Goal: Find specific page/section: Find specific page/section

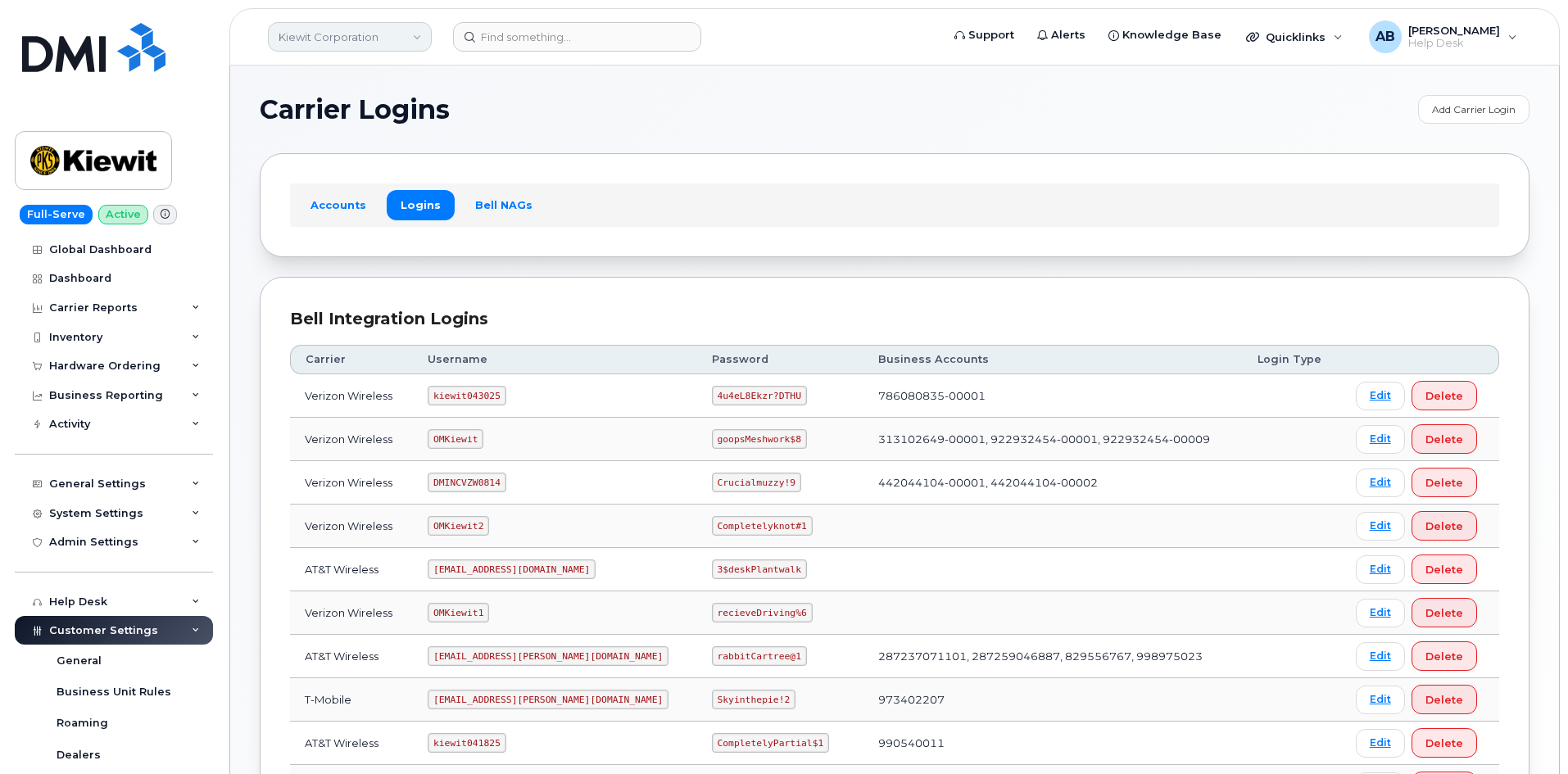
click at [388, 28] on link "Kiewit Corporation" at bounding box center [349, 37] width 164 height 29
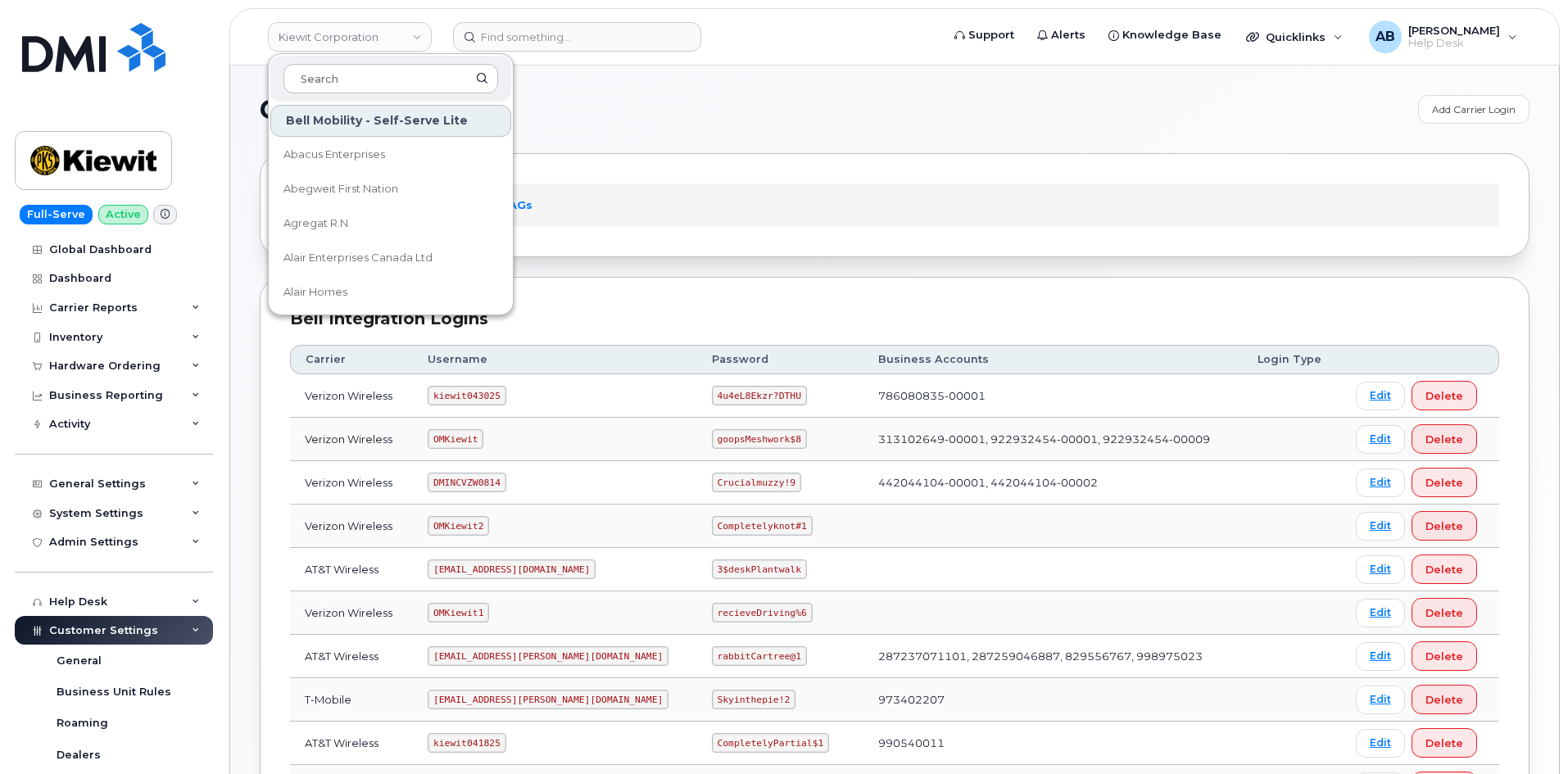
click at [588, 93] on div "Carrier Logins Add Carrier Login Accounts Logins Bell NAGs Bell Integration Log…" at bounding box center [894, 546] width 1329 height 961
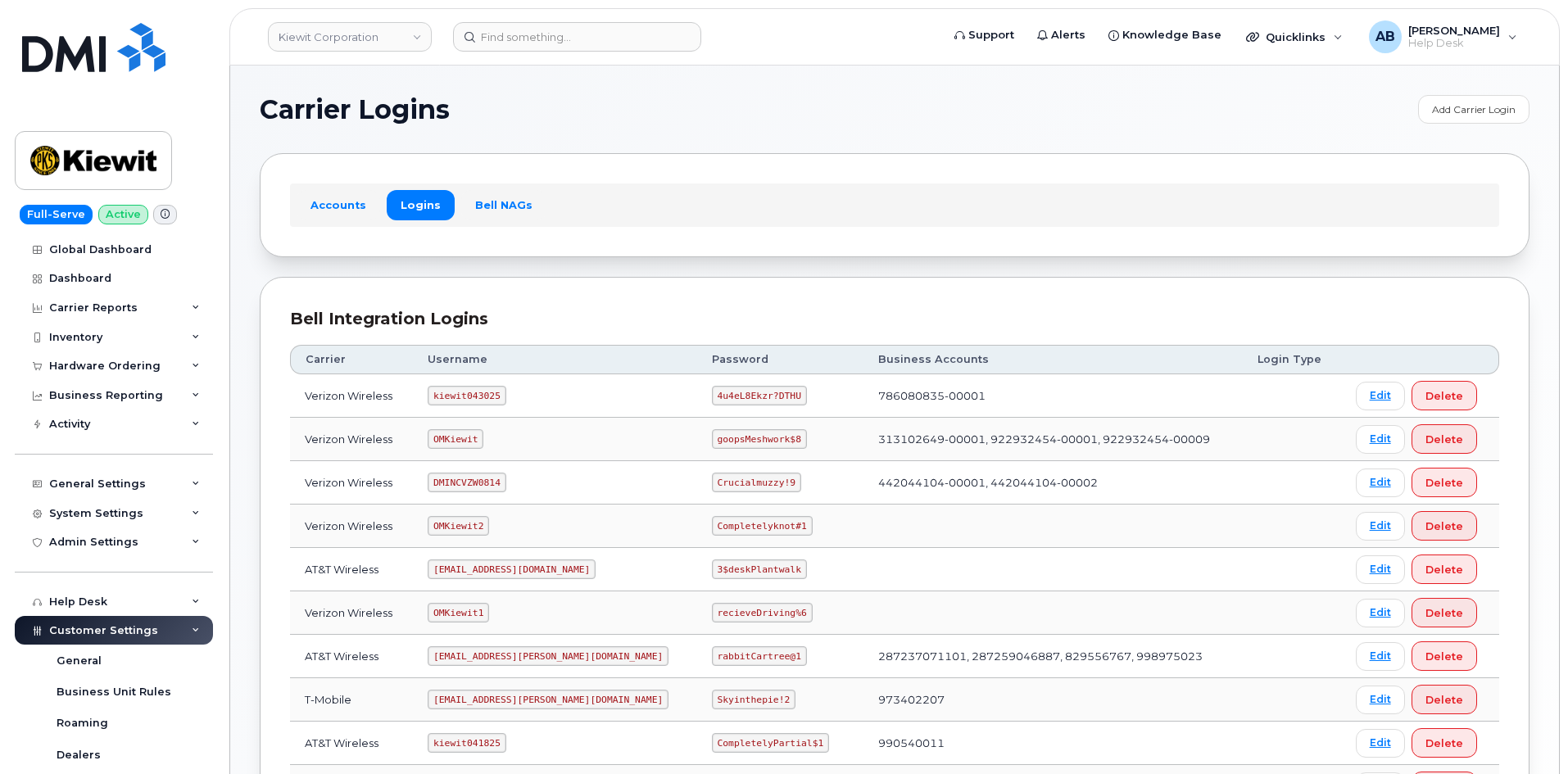
click at [465, 397] on code "kiewit043025" at bounding box center [466, 395] width 78 height 19
copy code "kiewit043025"
click at [712, 393] on code "4u4eL8Ekzr?DTHU" at bounding box center [759, 395] width 95 height 19
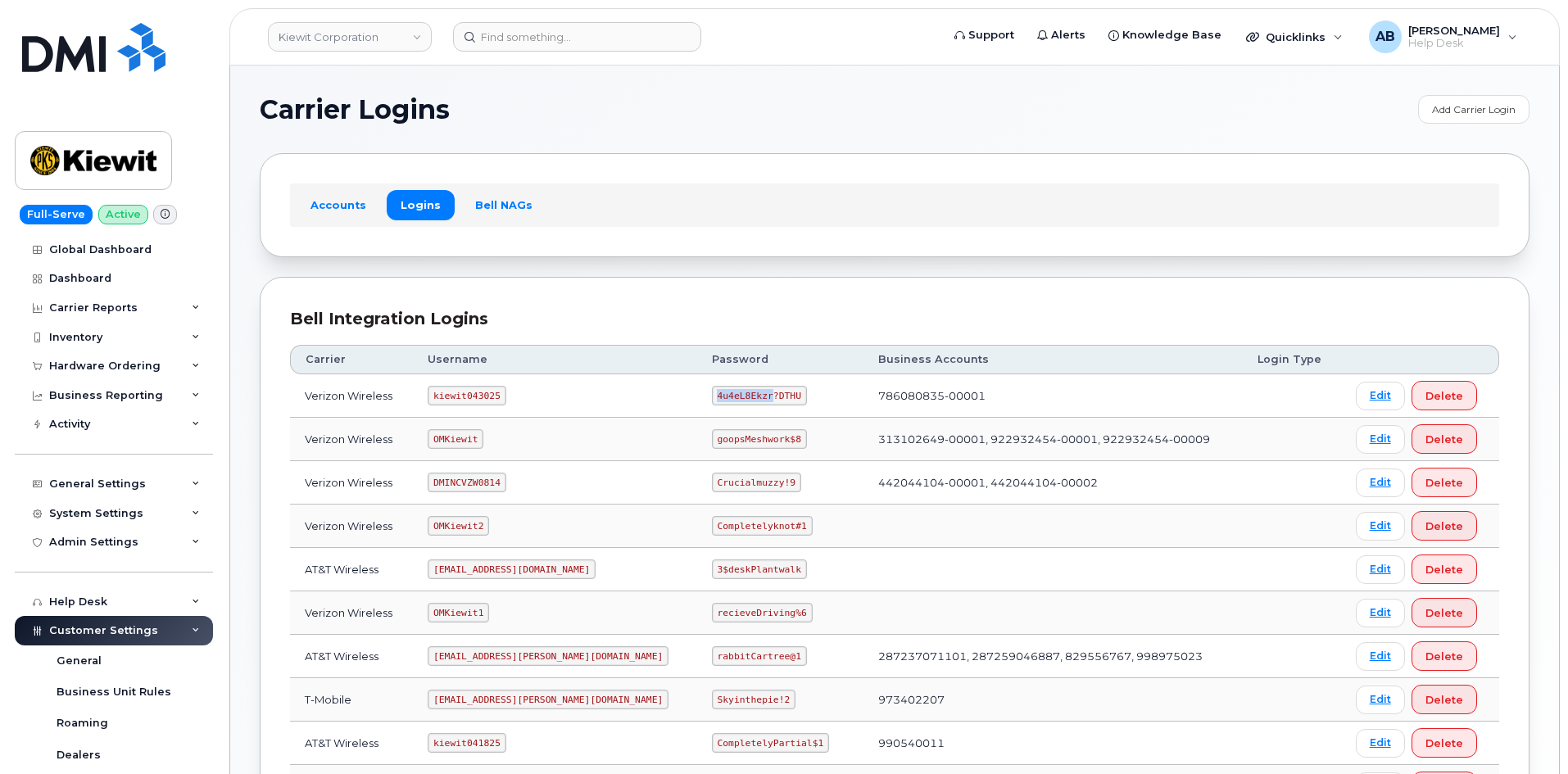
click at [712, 393] on code "4u4eL8Ekzr?DTHU" at bounding box center [759, 395] width 95 height 19
copy code "4u4eL8Ekzr?DTHU"
click at [489, 394] on code "kiewit043025" at bounding box center [466, 395] width 78 height 19
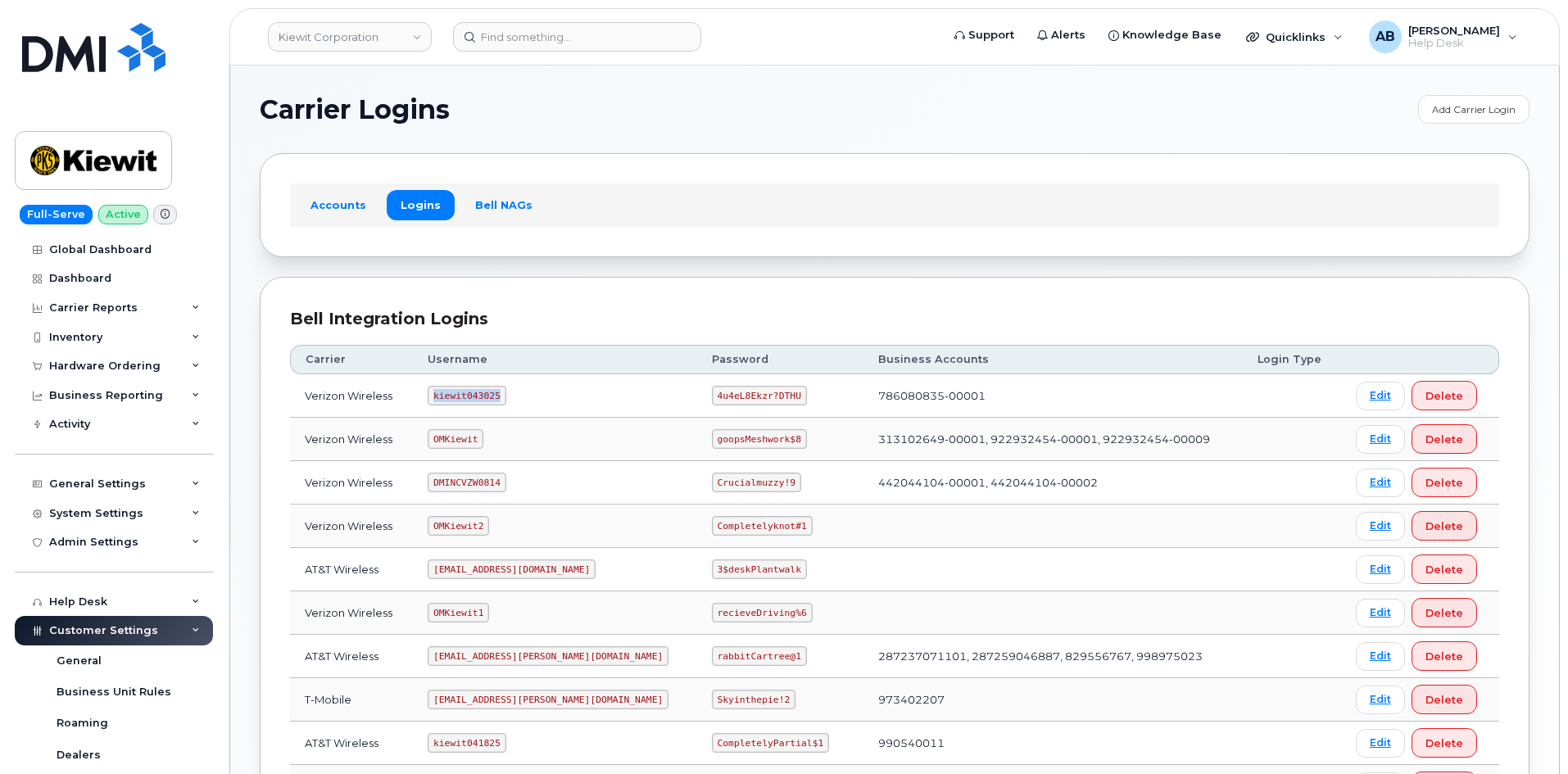
copy code "kiewit043025"
click at [720, 401] on code "4u4eL8Ekzr?DTHU" at bounding box center [759, 395] width 95 height 19
click at [720, 398] on code "4u4eL8Ekzr?DTHU" at bounding box center [759, 395] width 95 height 19
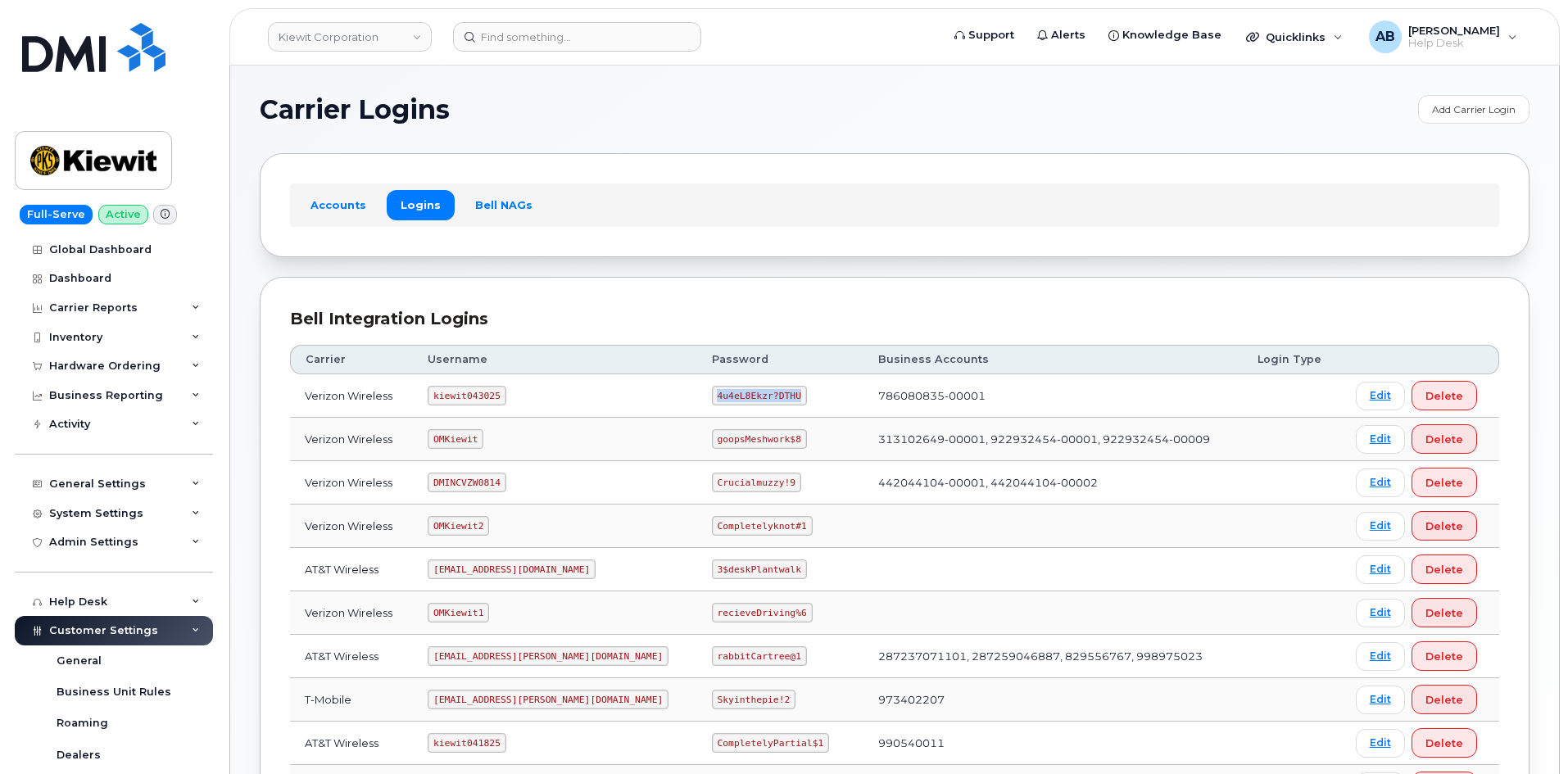
copy code "4u4eL8Ekzr?DTHU"
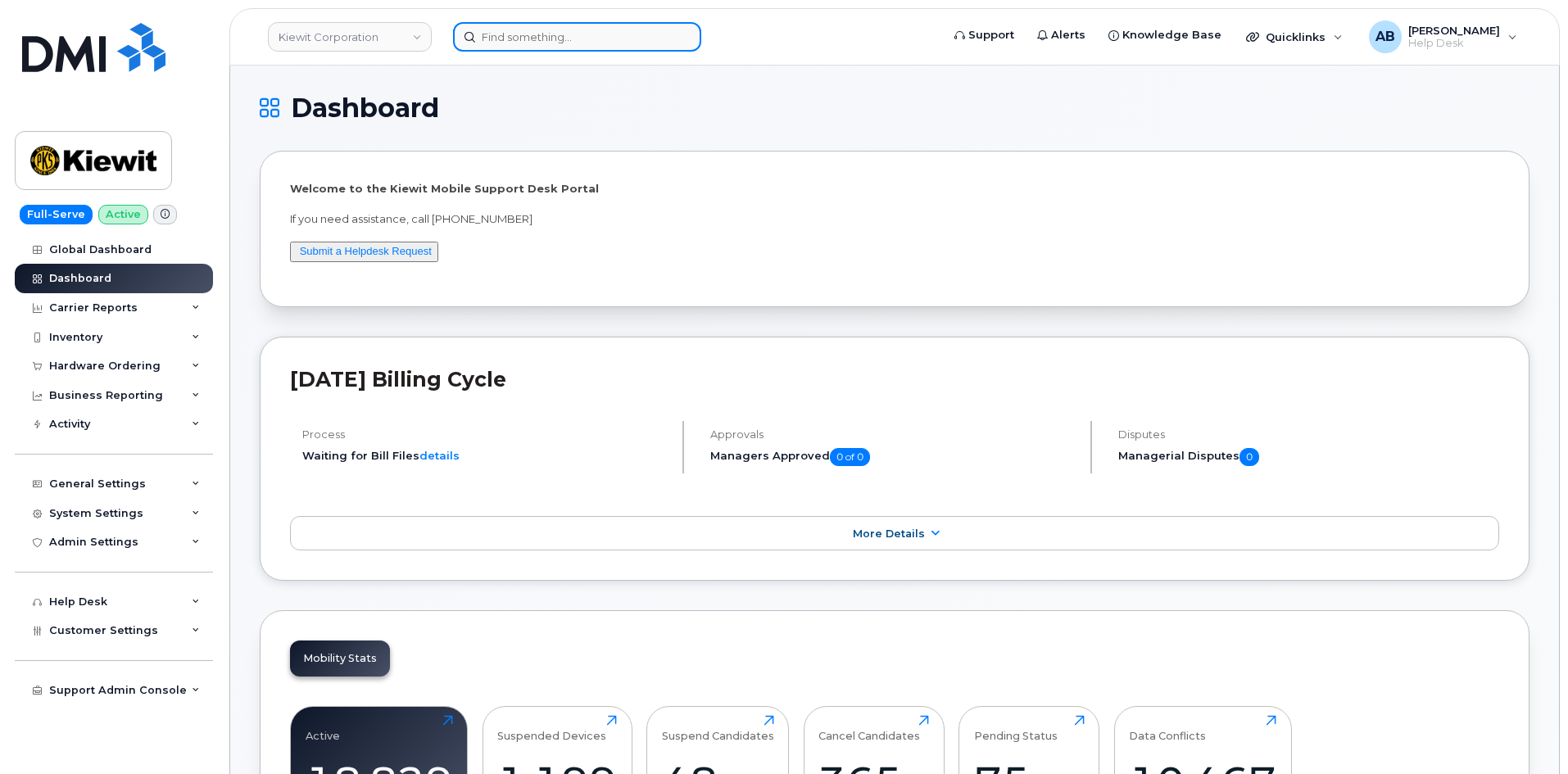
click at [547, 42] on input at bounding box center [577, 37] width 248 height 29
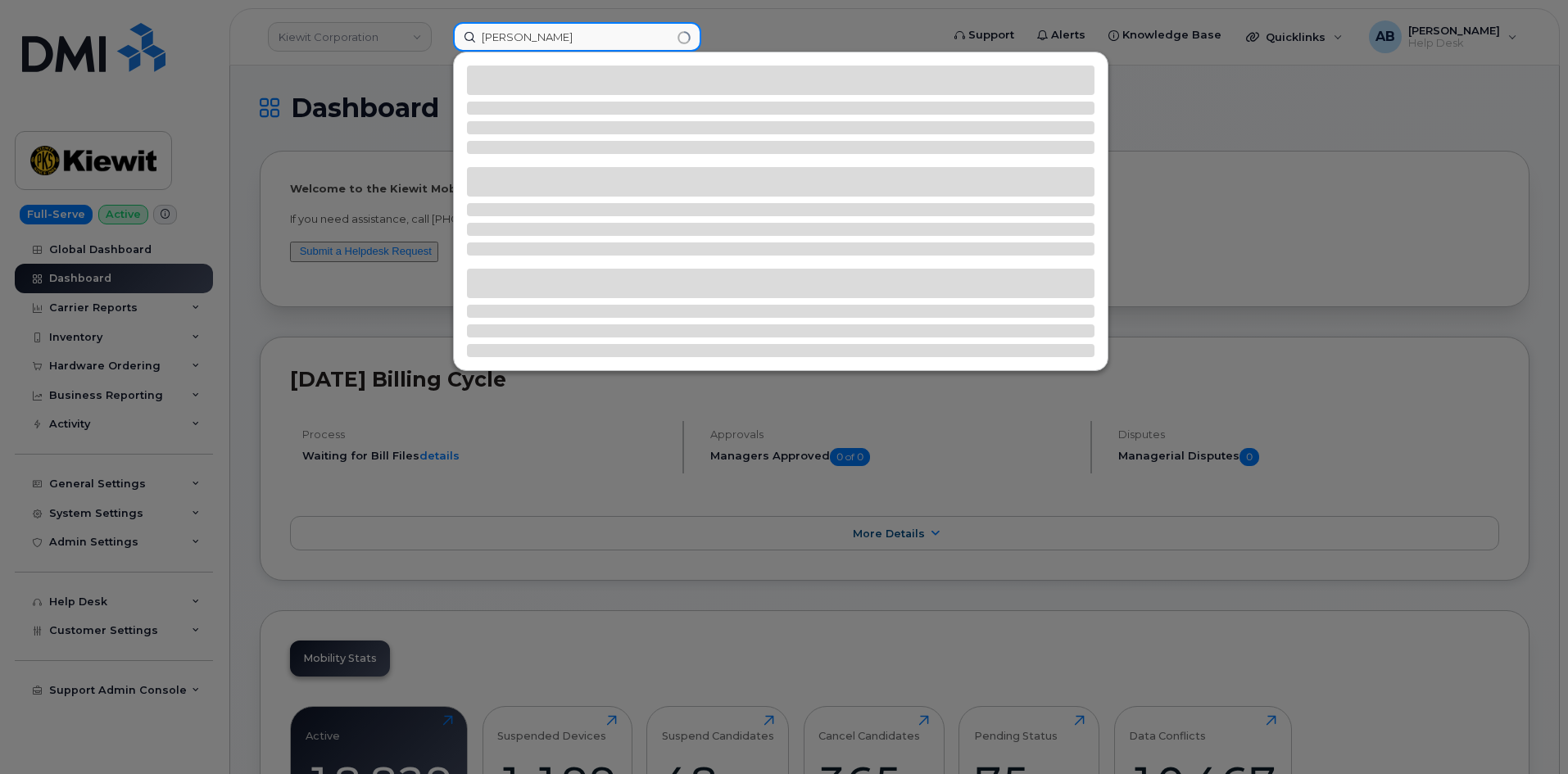
type input "kera rees"
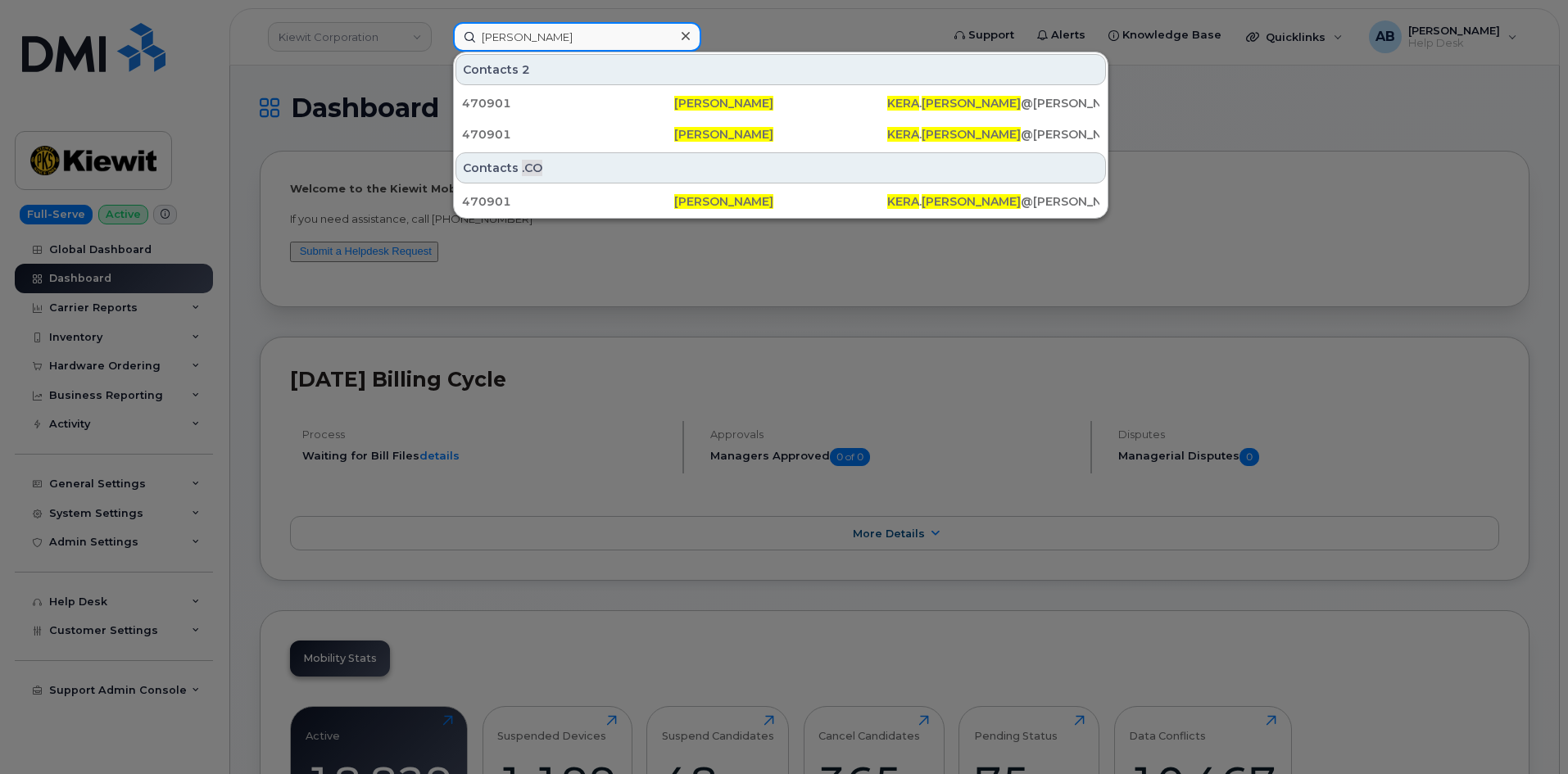
drag, startPoint x: 559, startPoint y: 32, endPoint x: 469, endPoint y: 33, distance: 90.0
click at [469, 33] on input "kera rees" at bounding box center [577, 37] width 248 height 29
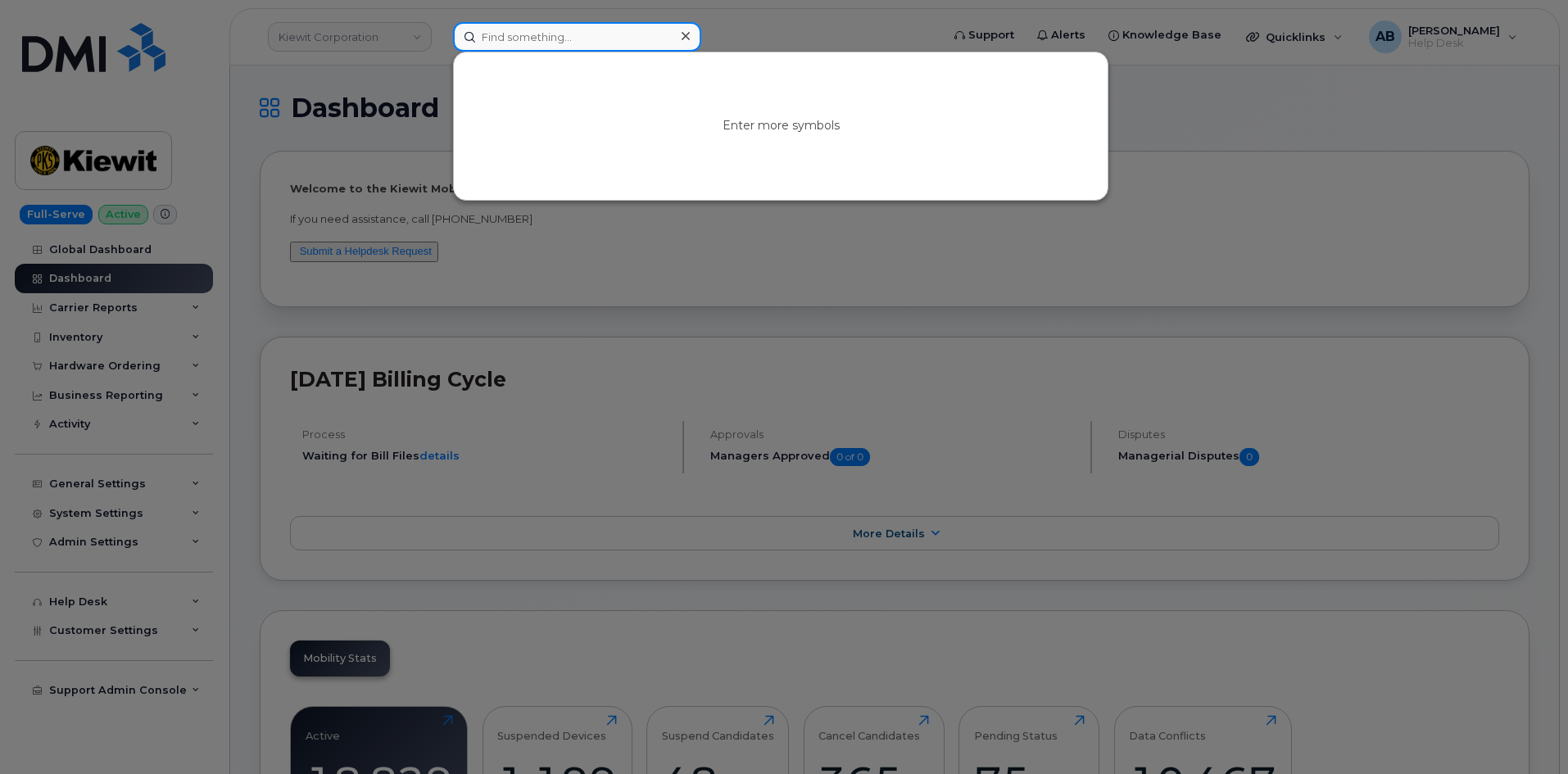
paste input "4023139087"
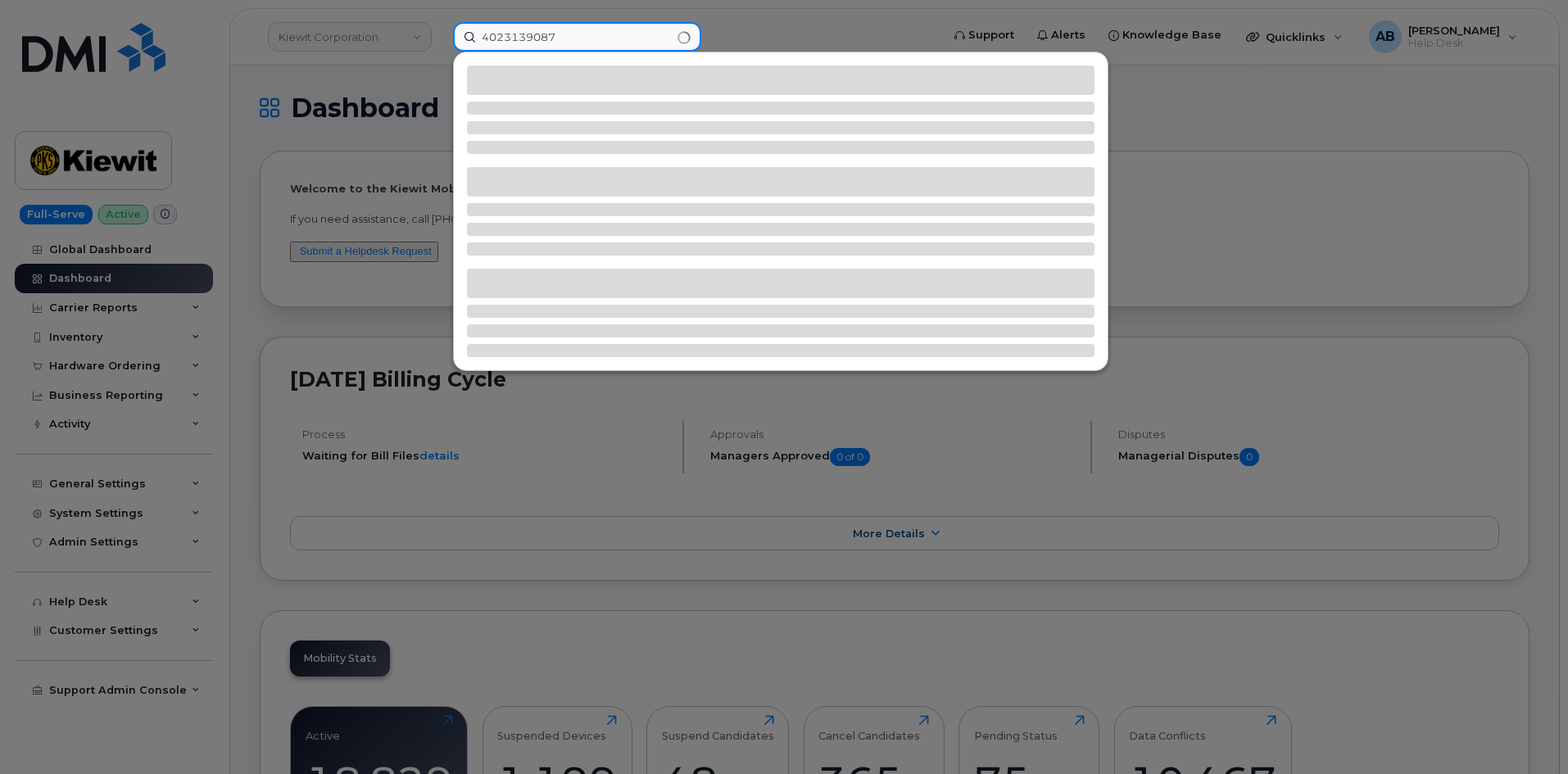
type input "4023139087"
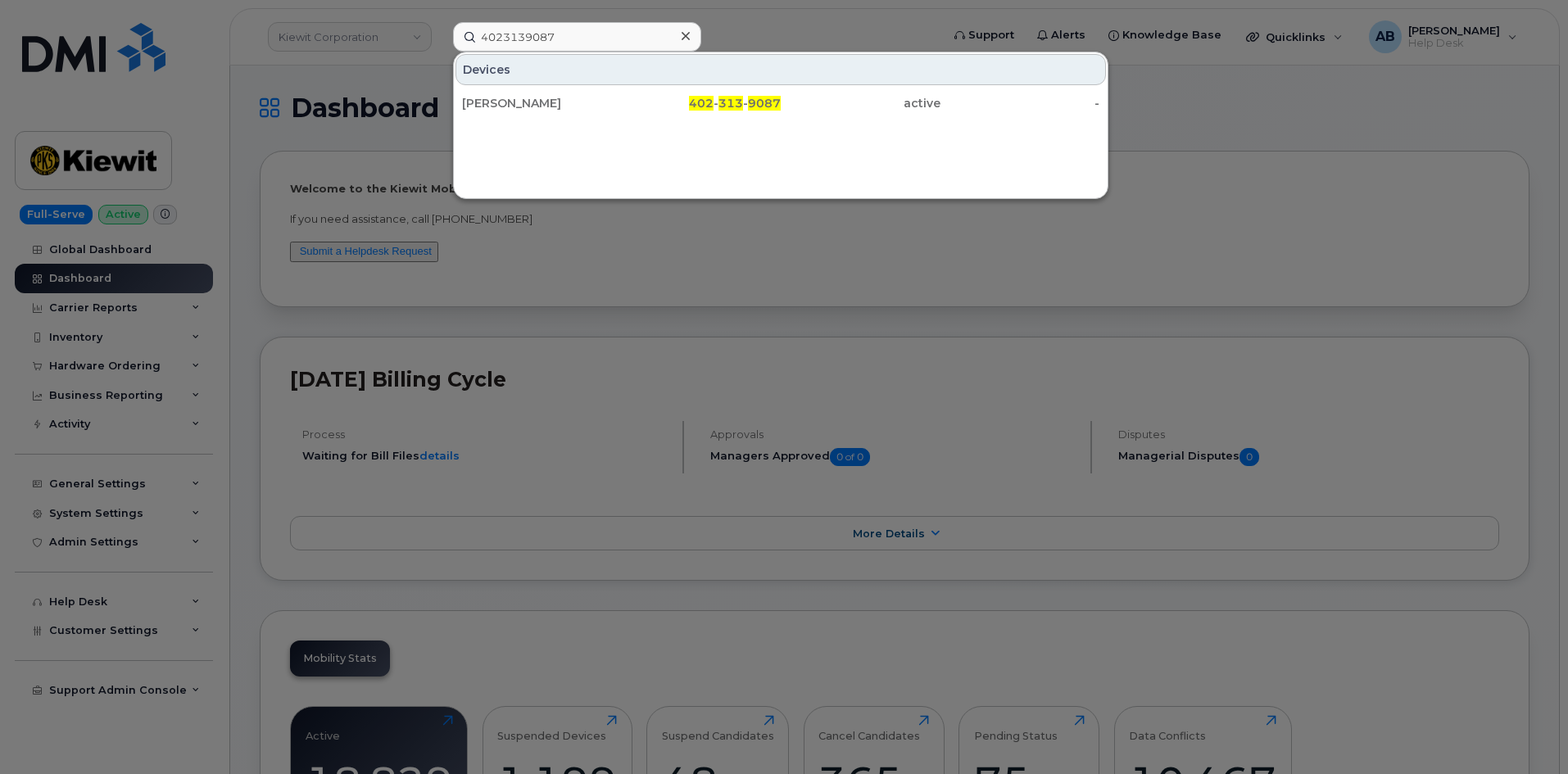
drag, startPoint x: 732, startPoint y: 98, endPoint x: 744, endPoint y: 42, distance: 57.3
click at [732, 98] on span "313" at bounding box center [731, 104] width 25 height 15
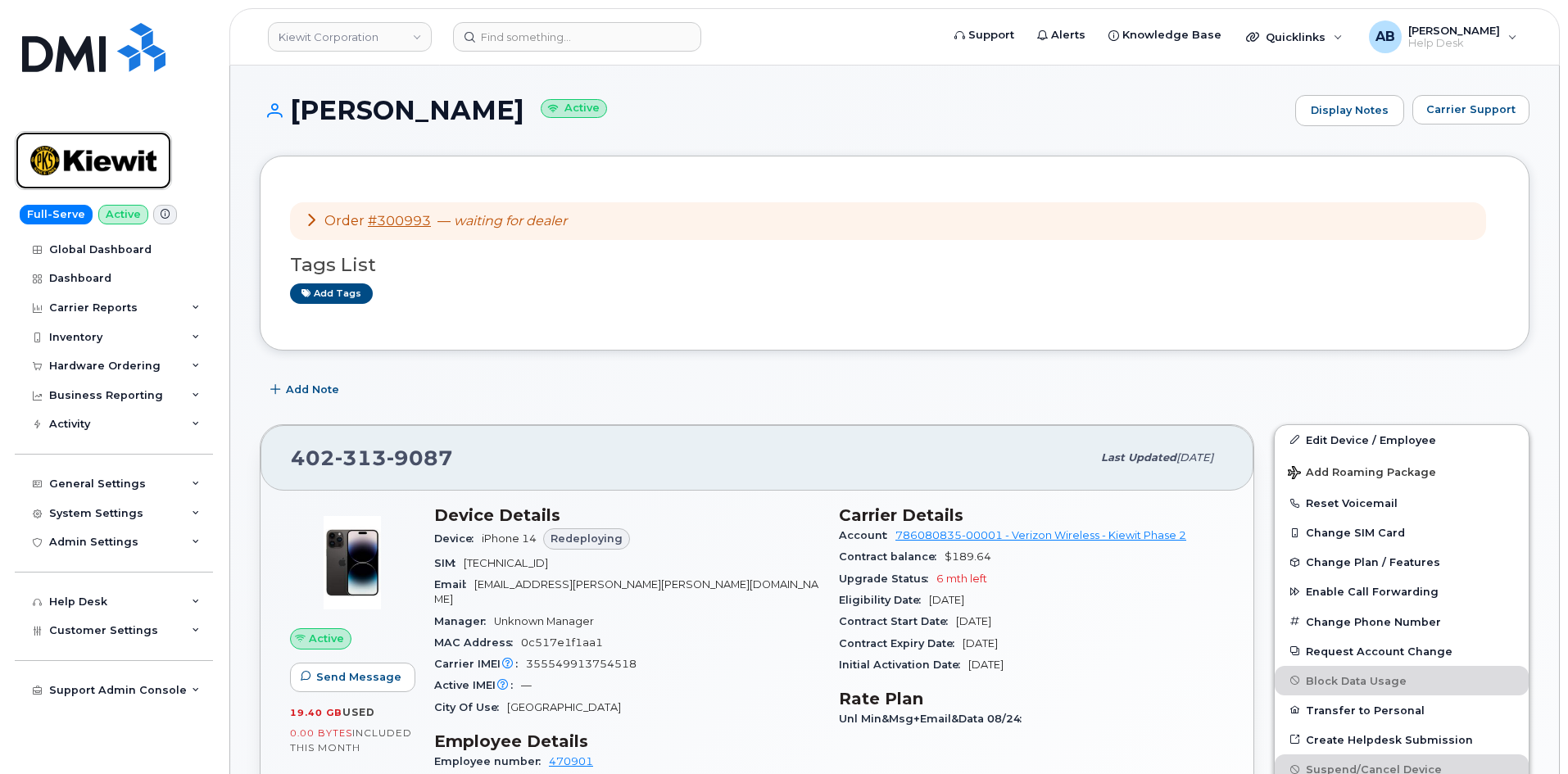
drag, startPoint x: 135, startPoint y: 149, endPoint x: 438, endPoint y: 12, distance: 332.5
click at [135, 149] on img at bounding box center [94, 160] width 127 height 48
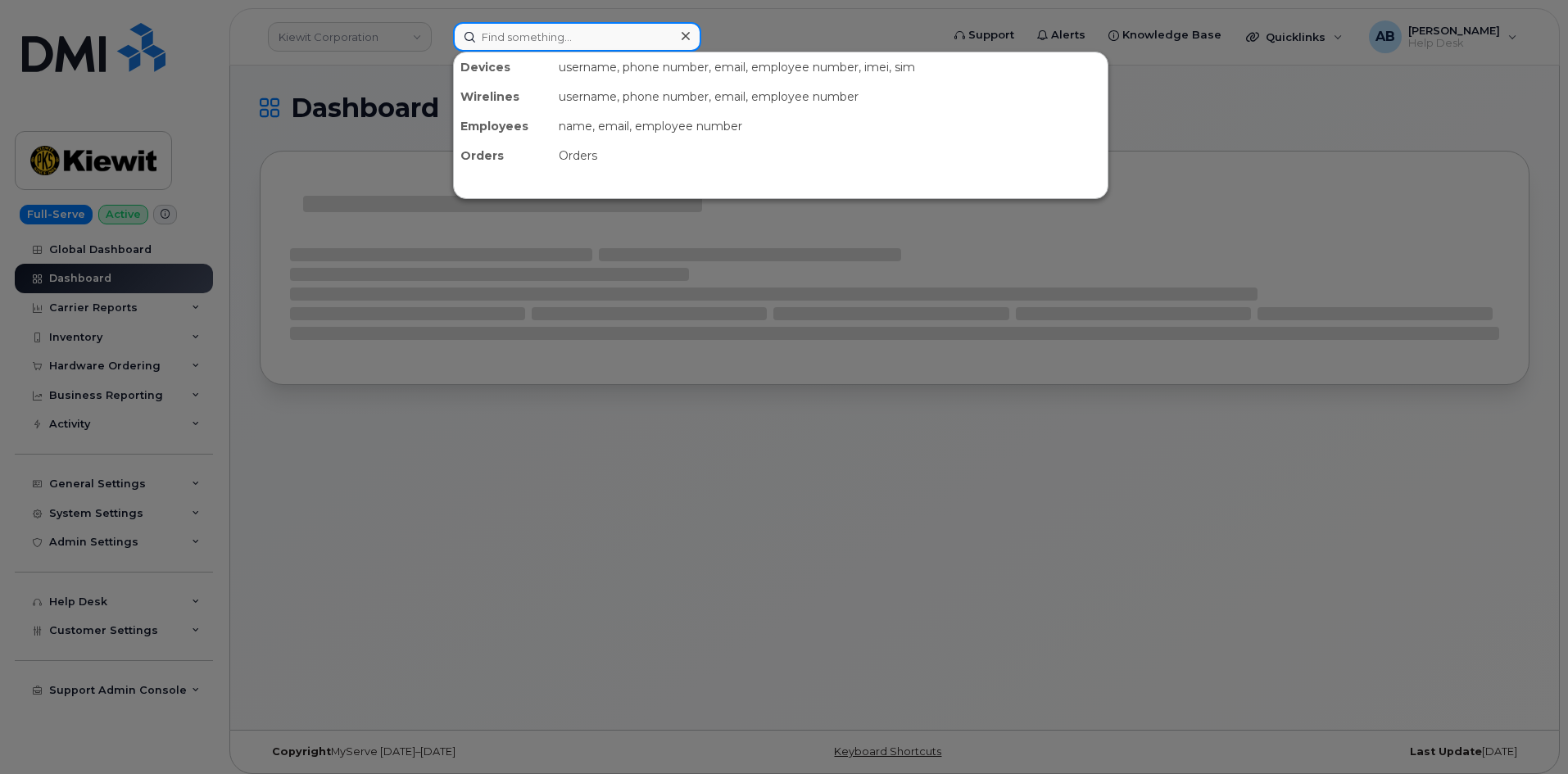
click at [520, 33] on input at bounding box center [577, 37] width 248 height 29
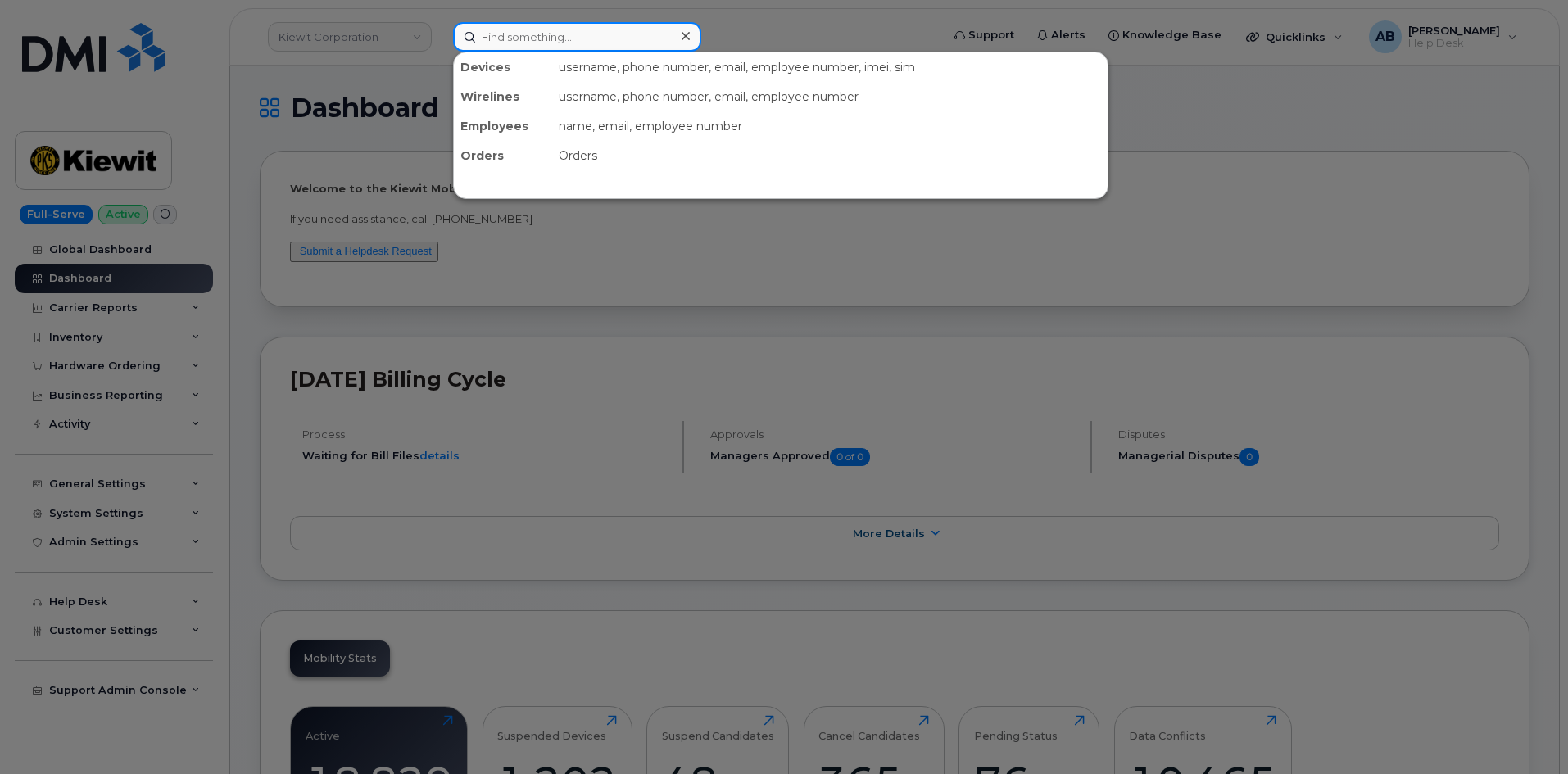
paste input "4023139087"
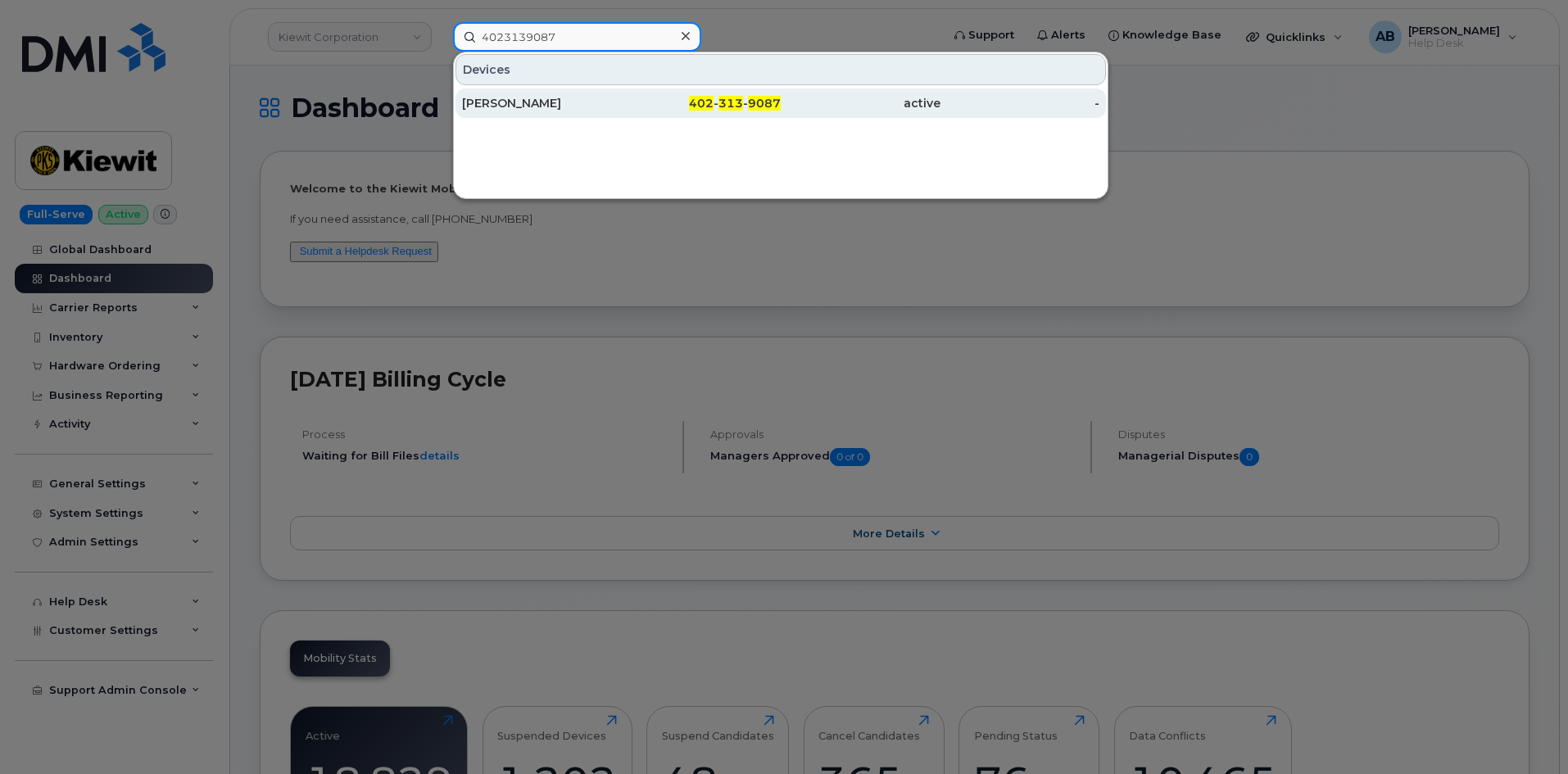
type input "4023139087"
click at [630, 96] on div "402 - 313 - 9087" at bounding box center [701, 104] width 160 height 17
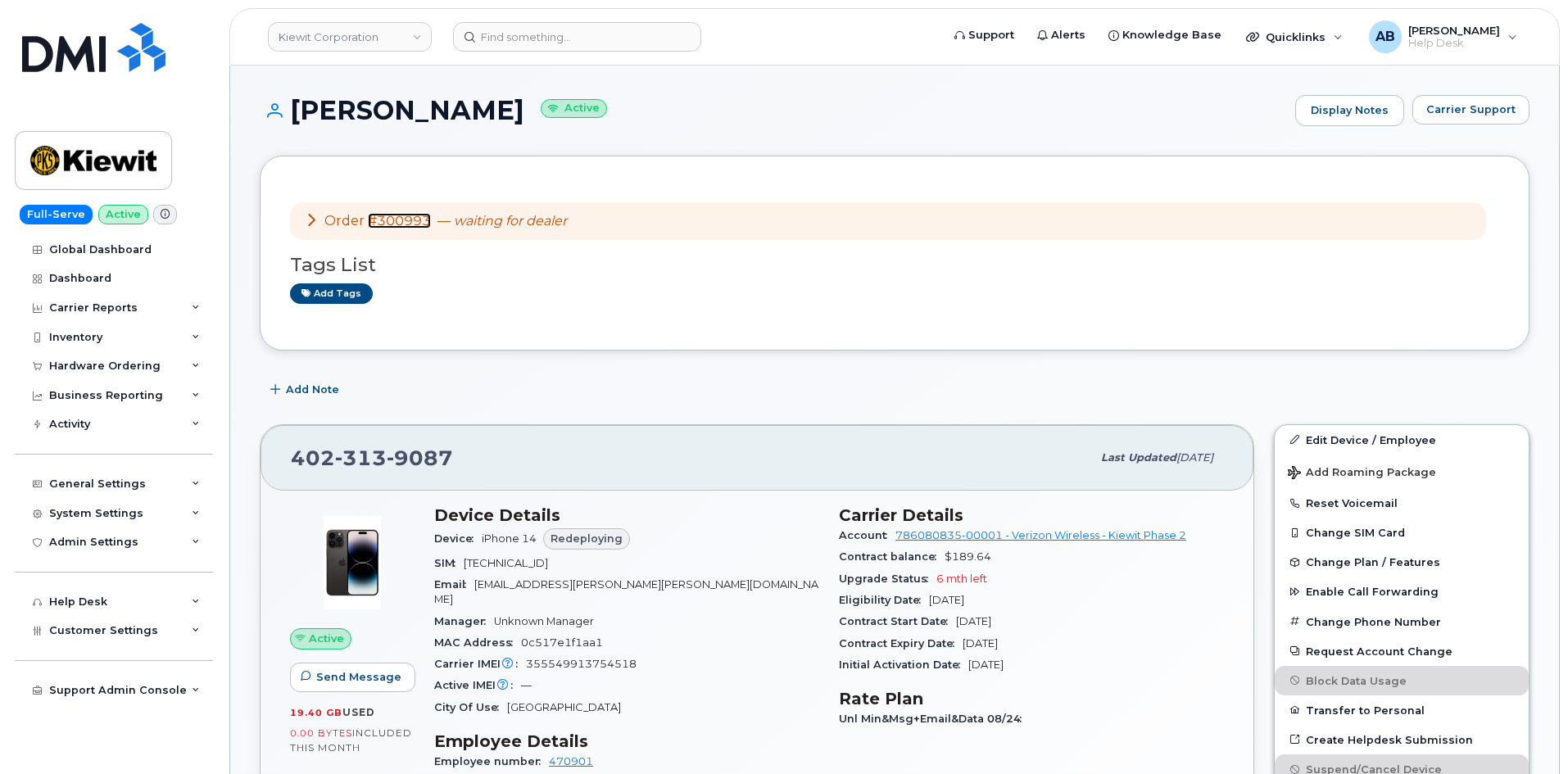
click at [392, 214] on link "#300993" at bounding box center [399, 220] width 63 height 16
drag, startPoint x: 93, startPoint y: 160, endPoint x: 249, endPoint y: 56, distance: 187.5
click at [93, 160] on img at bounding box center [94, 160] width 127 height 48
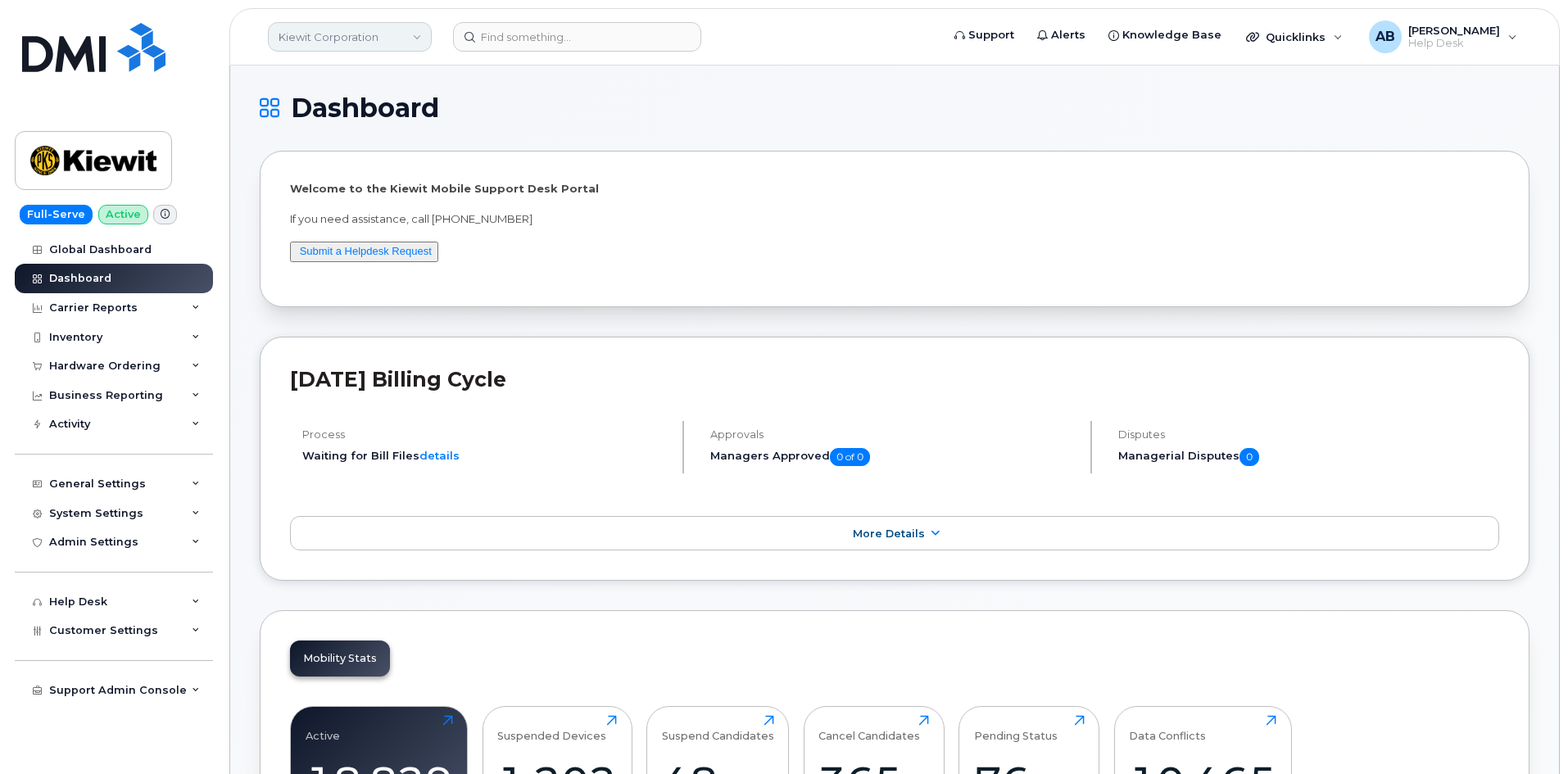
click at [375, 39] on link "Kiewit Corporation" at bounding box center [349, 37] width 164 height 29
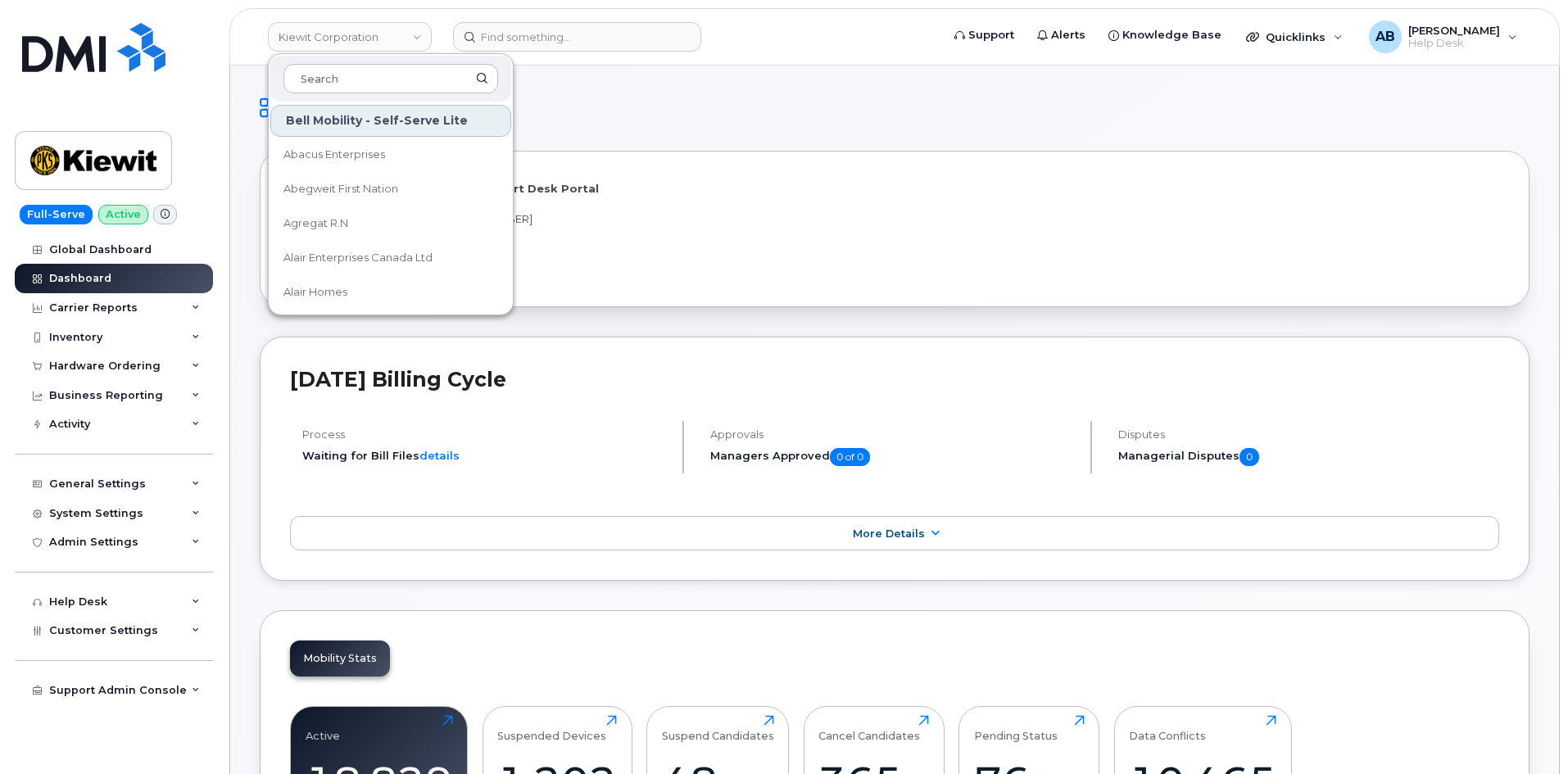
click at [635, 151] on div "Welcome to the Kiewit Mobile Support Desk Portal If you need assistance, call 8…" at bounding box center [894, 228] width 1270 height 157
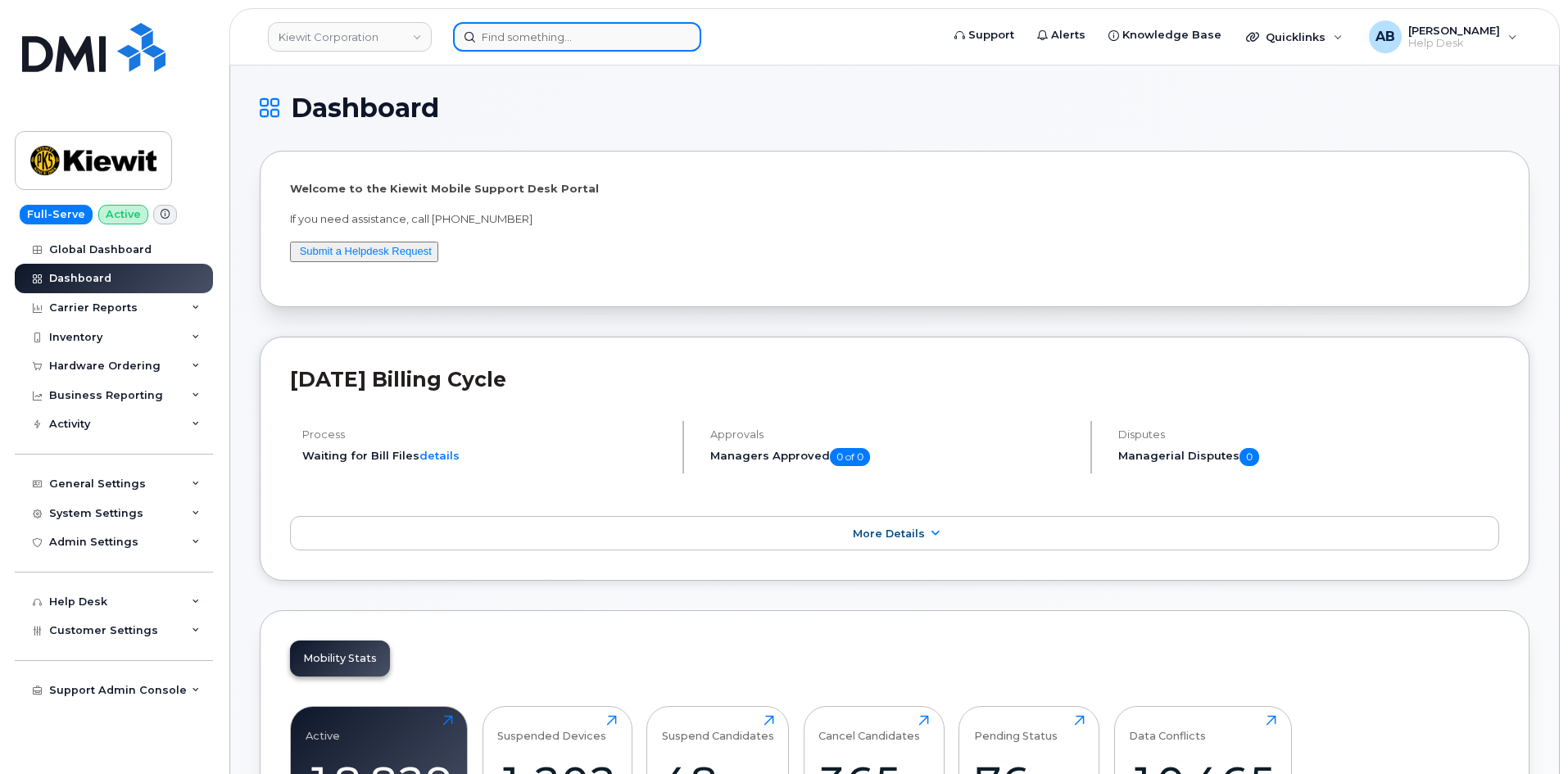
click at [515, 26] on input at bounding box center [577, 37] width 248 height 29
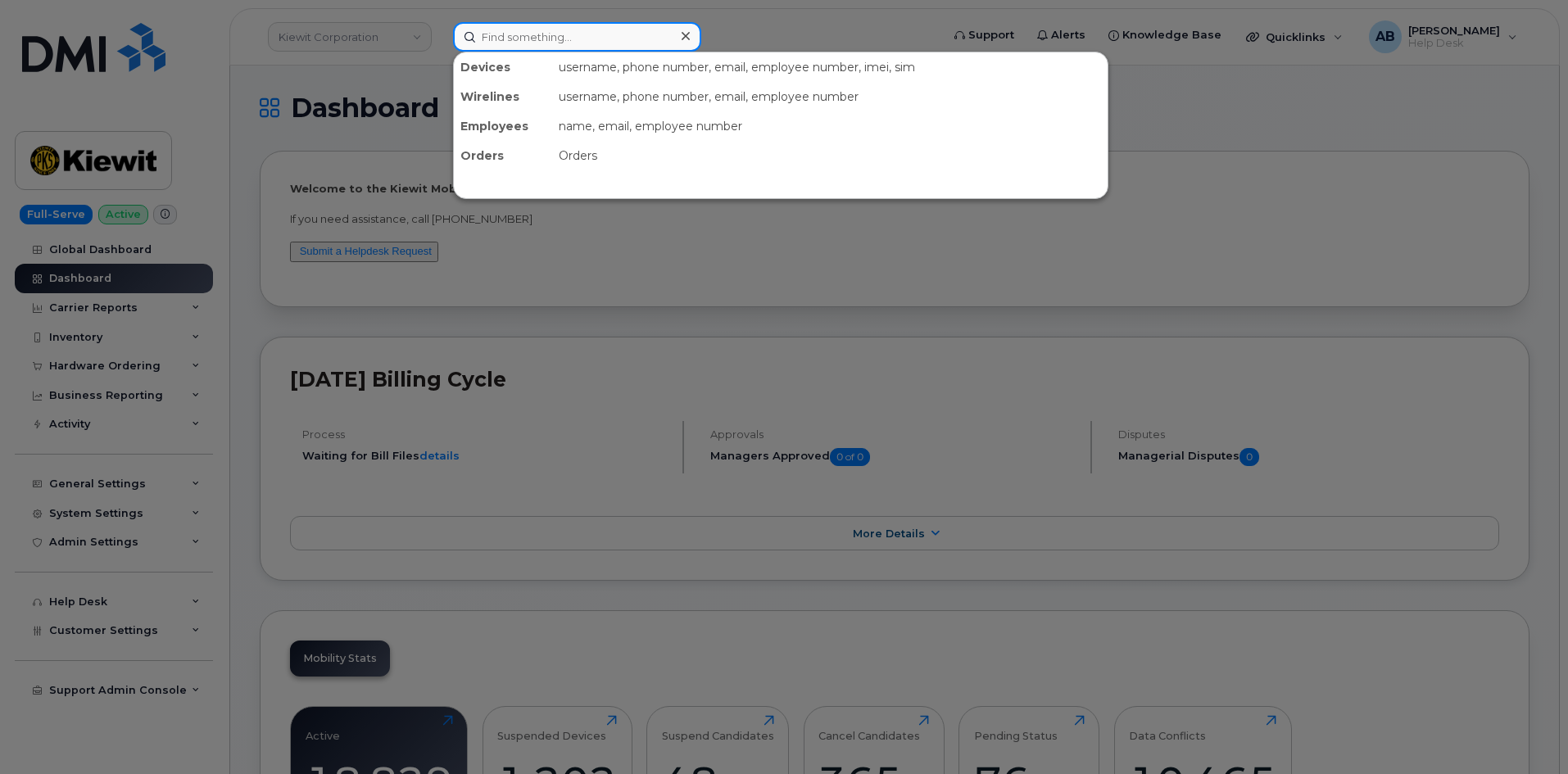
paste input "4023139087"
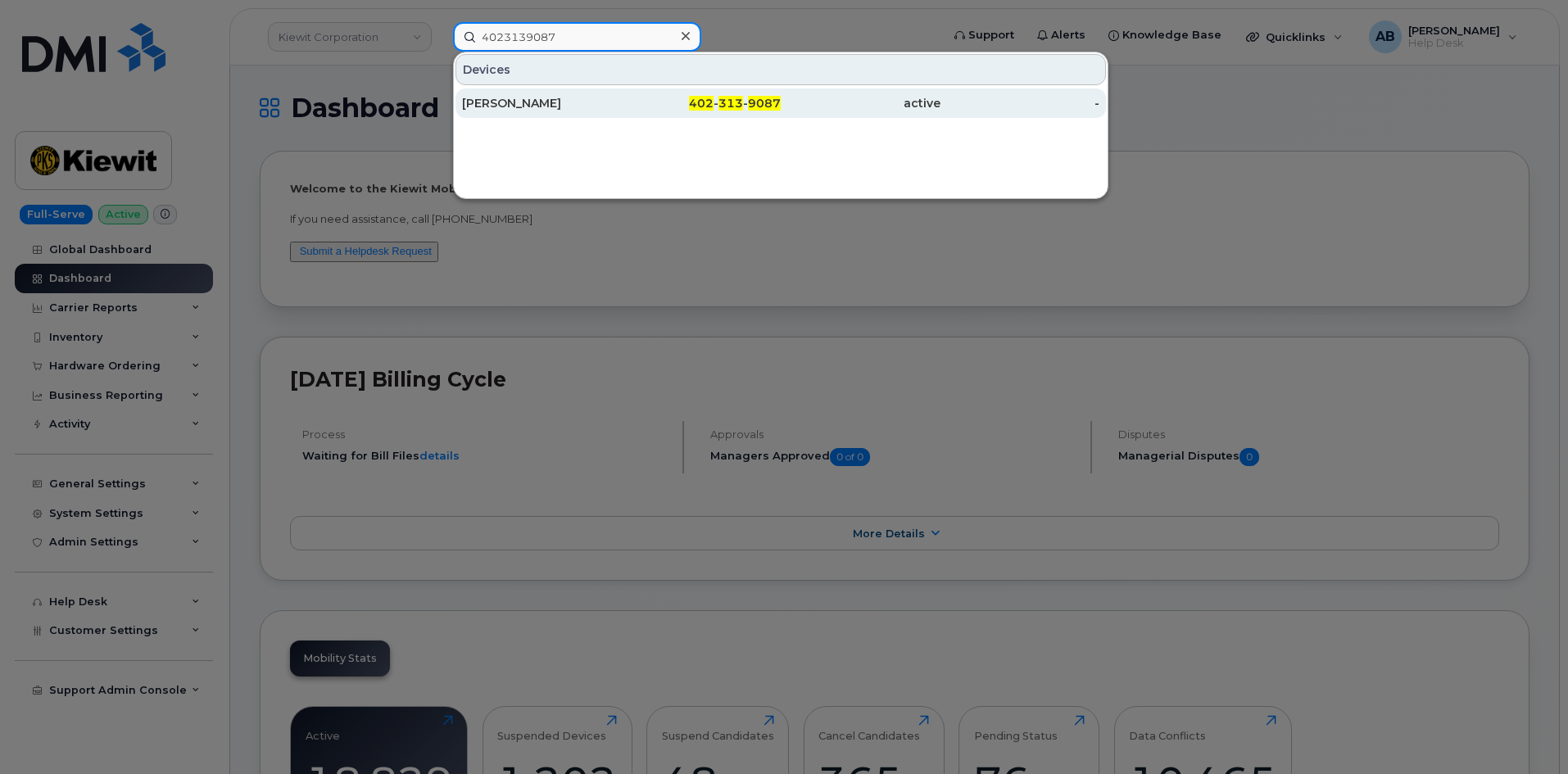
type input "4023139087"
click at [559, 112] on div "LEVI HENDERSON" at bounding box center [542, 103] width 160 height 29
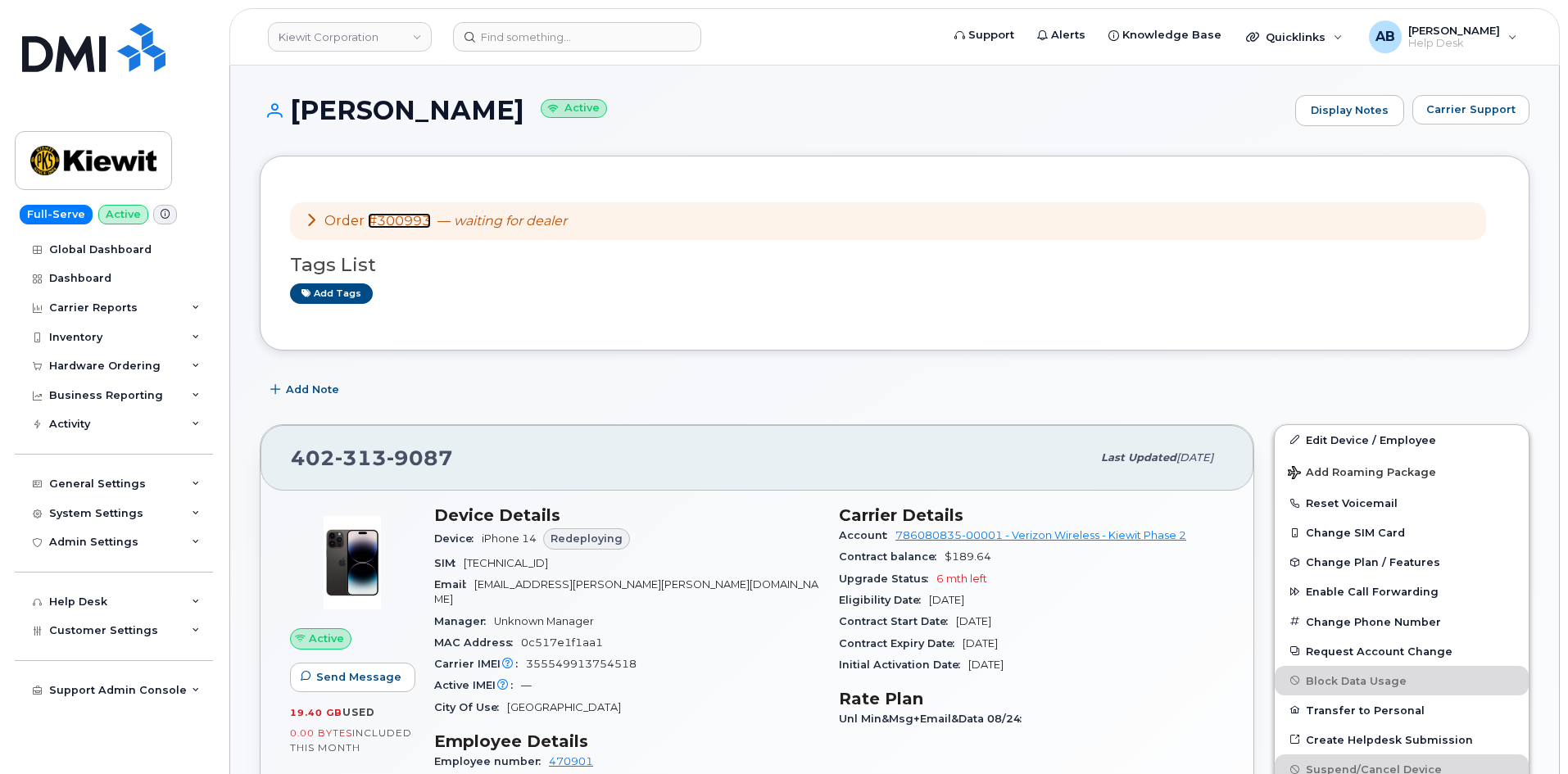
click at [414, 218] on link "#300993" at bounding box center [399, 220] width 63 height 16
click at [125, 359] on div "Hardware Ordering" at bounding box center [114, 366] width 198 height 29
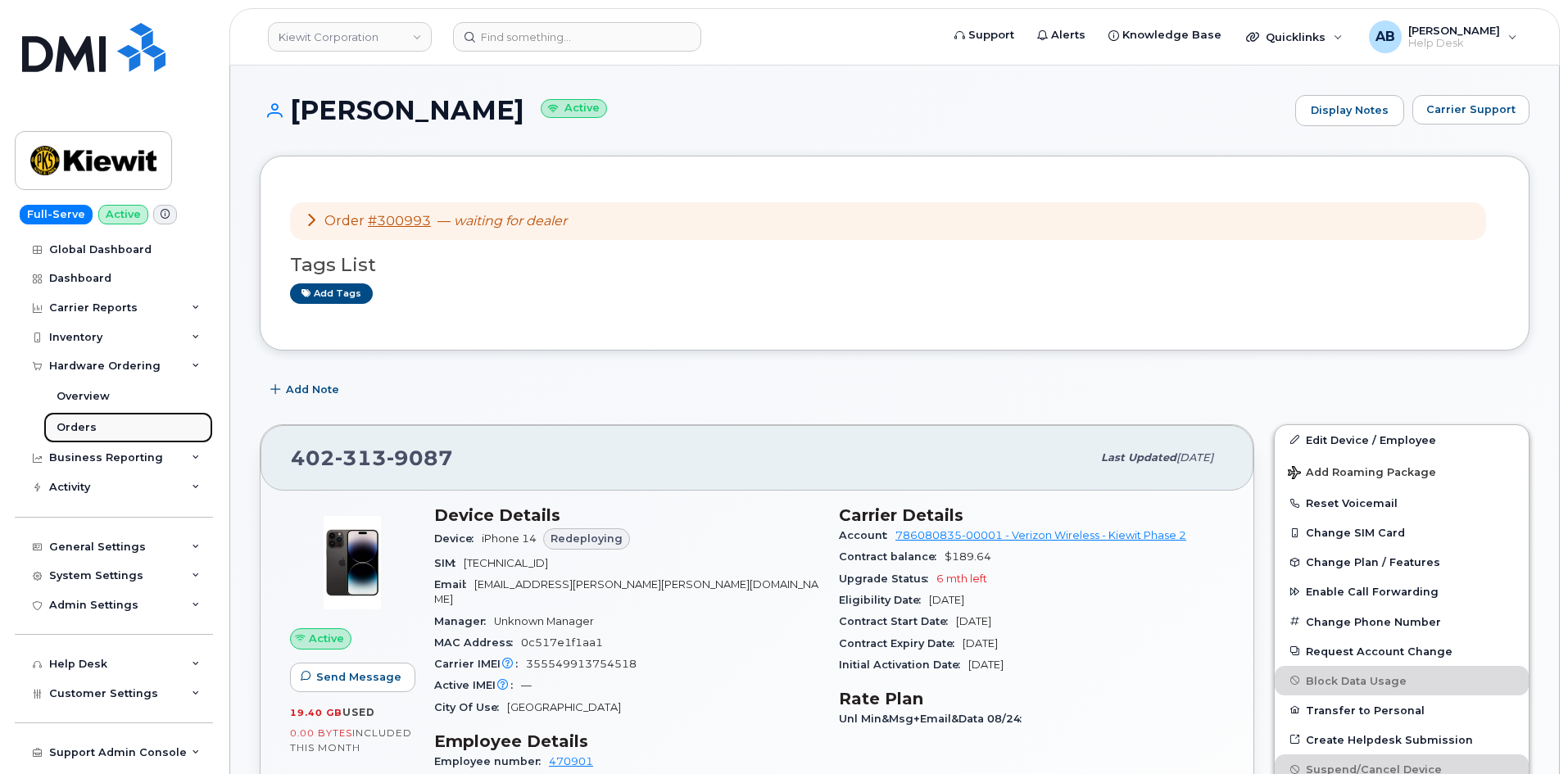
click at [101, 426] on link "Orders" at bounding box center [127, 427] width 170 height 31
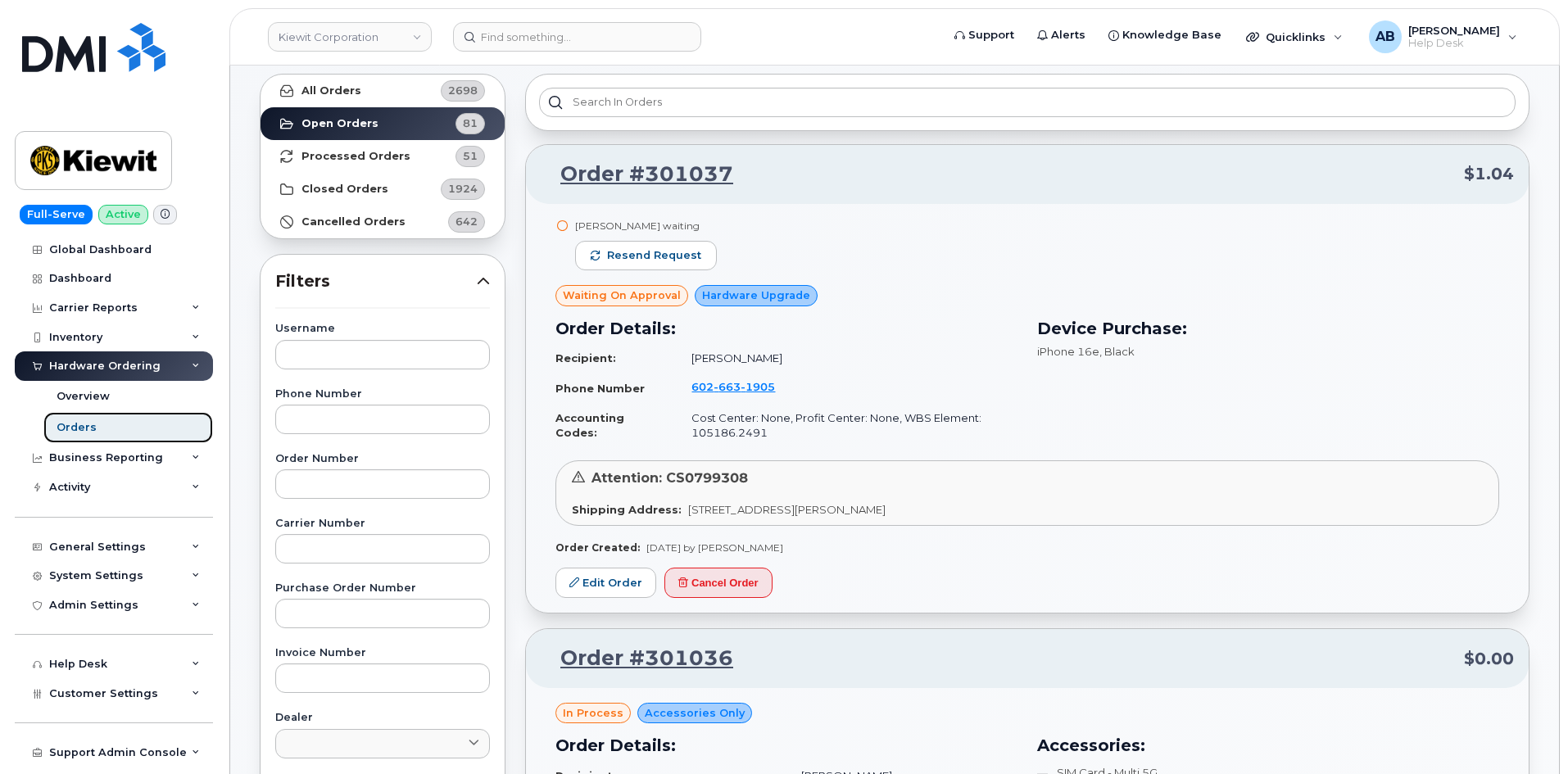
scroll to position [82, 0]
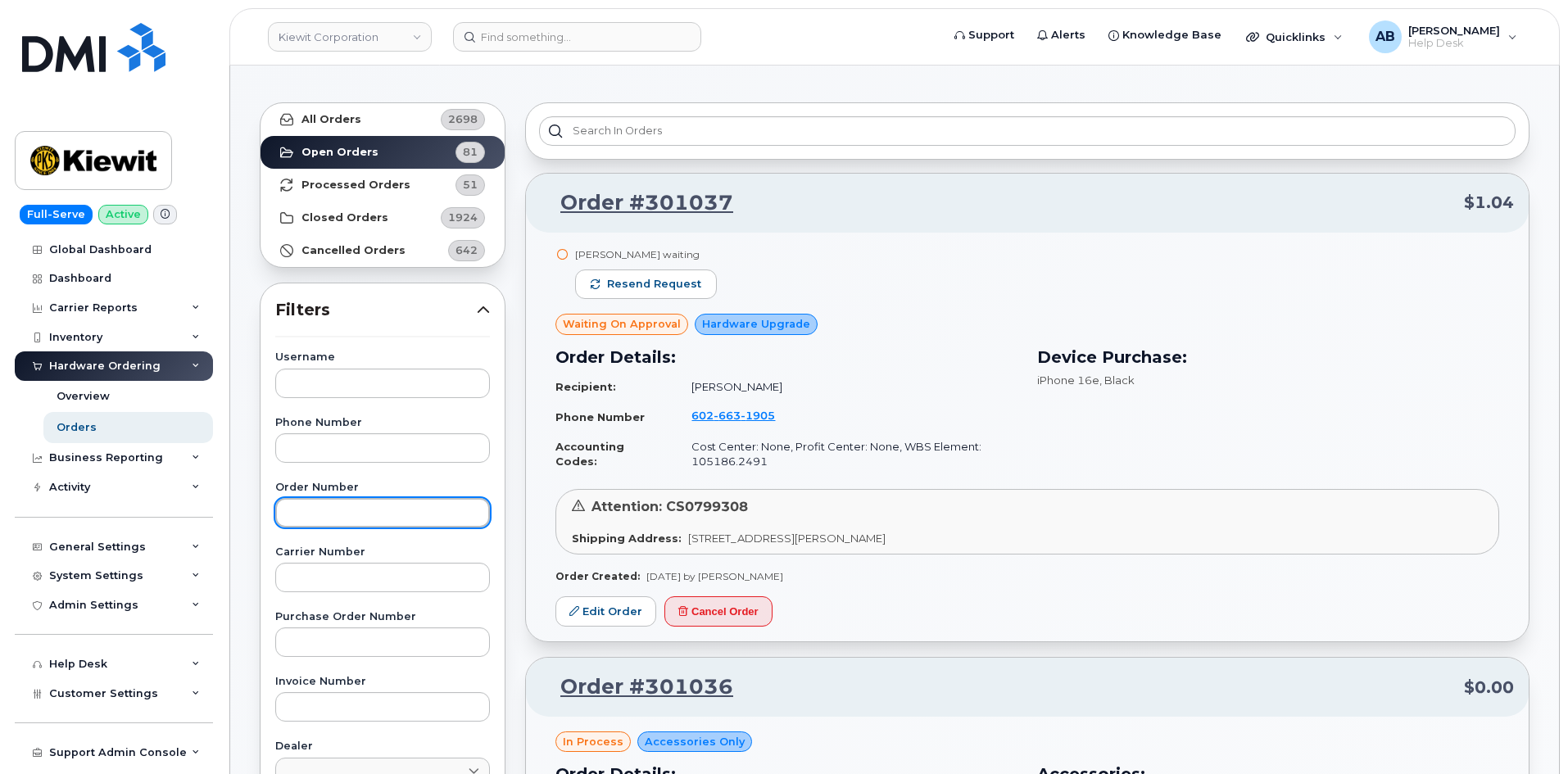
click at [329, 512] on input "text" at bounding box center [382, 513] width 215 height 29
type input "300993"
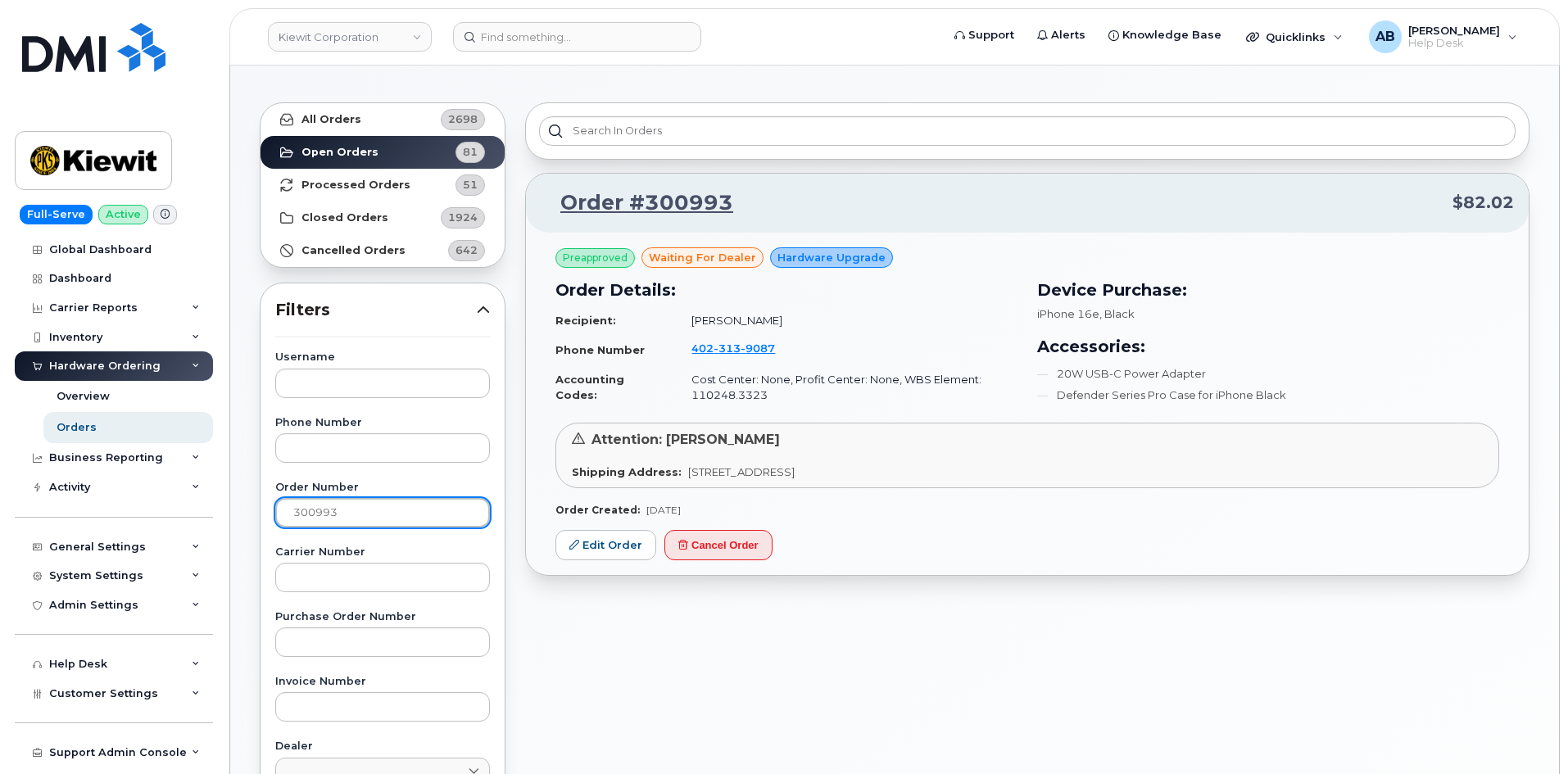
scroll to position [164, 0]
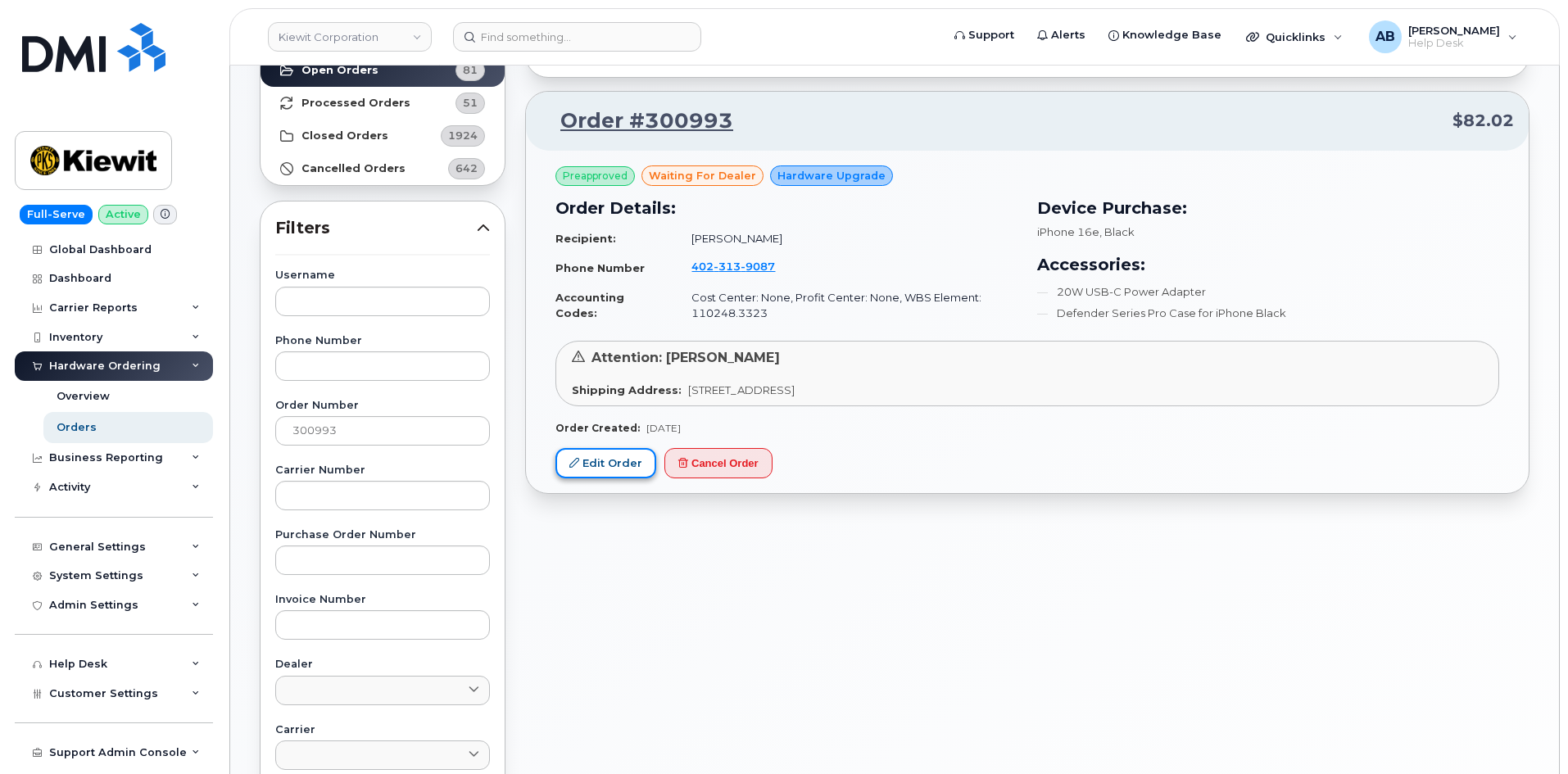
click at [625, 469] on link "Edit Order" at bounding box center [606, 463] width 101 height 30
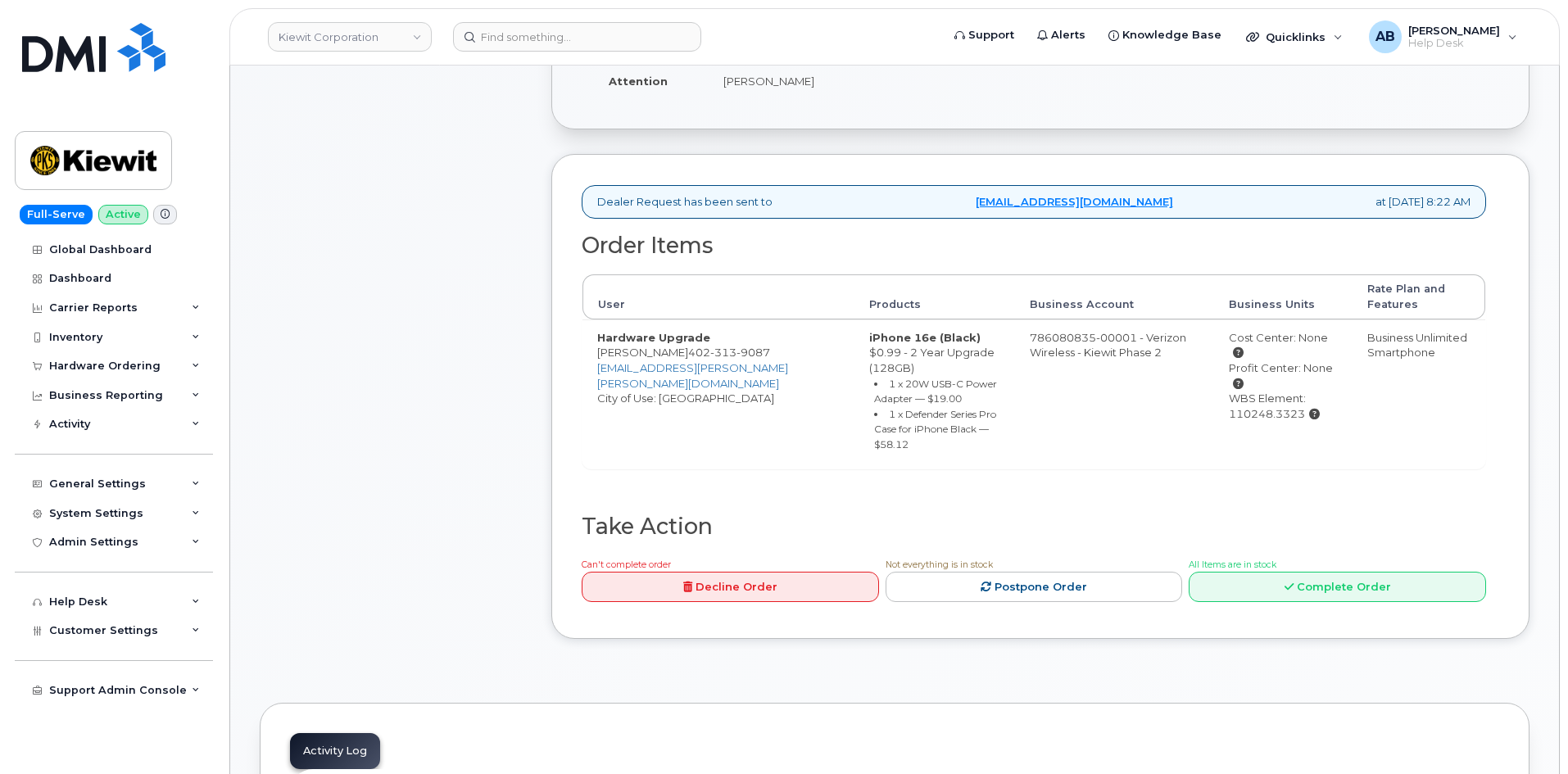
scroll to position [410, 0]
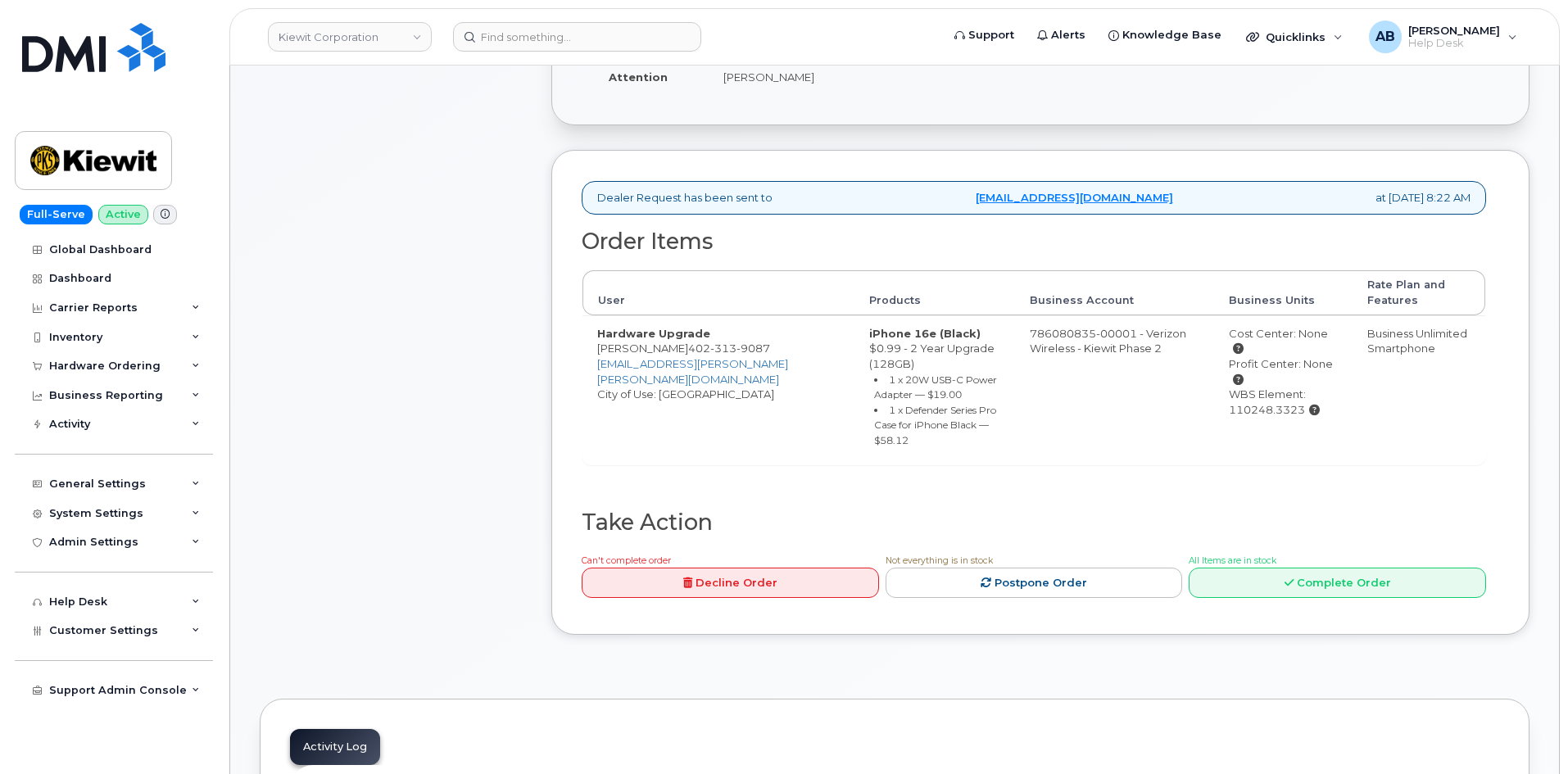
drag, startPoint x: 1193, startPoint y: 380, endPoint x: 1271, endPoint y: 385, distance: 78.2
click at [1271, 385] on td "Cost Center: None Profit Center: None WBS Element: 110248.3323" at bounding box center [1283, 391] width 138 height 150
copy div "110248.3323"
click at [126, 371] on div "Hardware Ordering" at bounding box center [105, 366] width 112 height 13
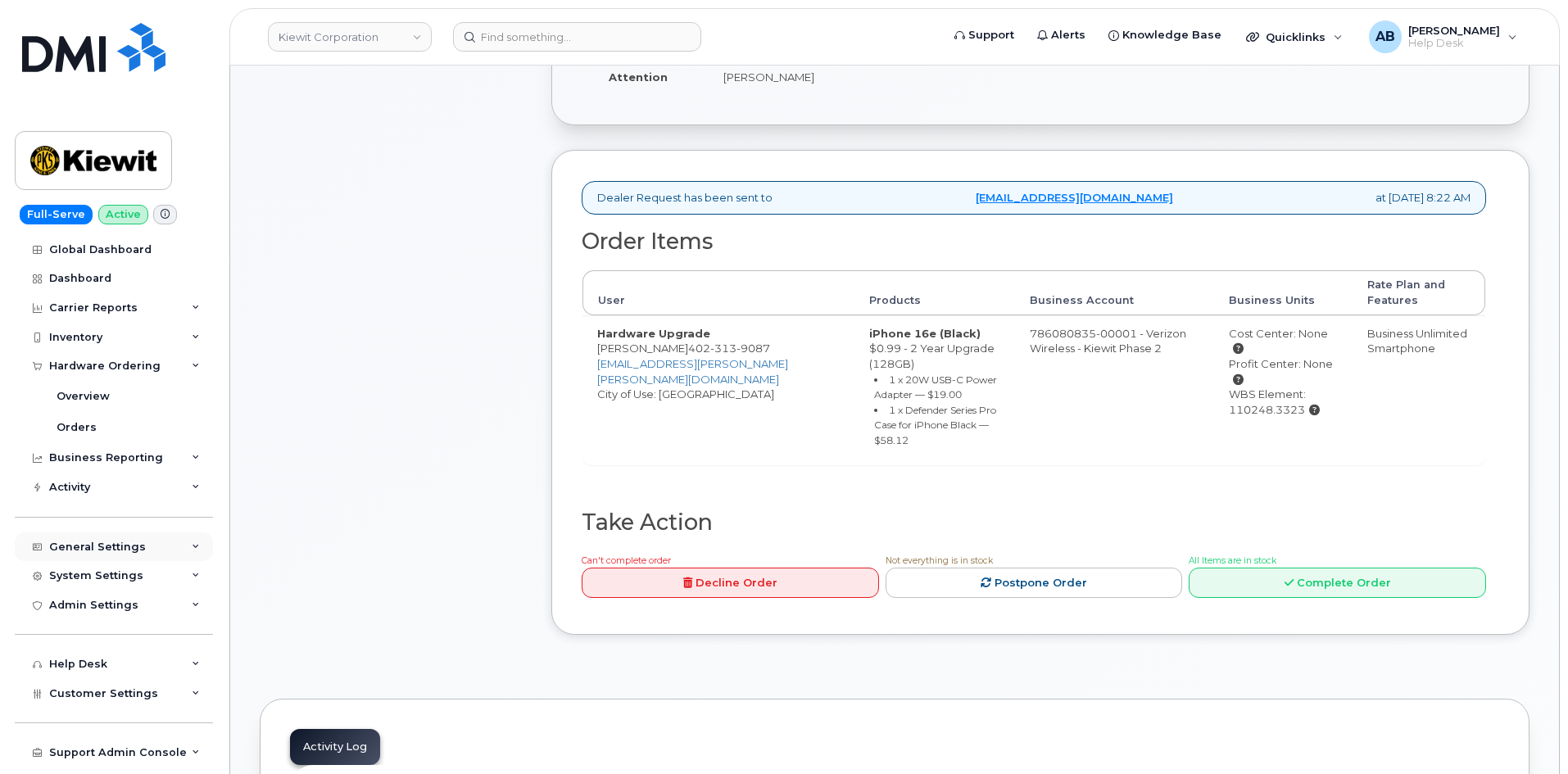
click at [121, 550] on div "General Settings" at bounding box center [97, 547] width 96 height 13
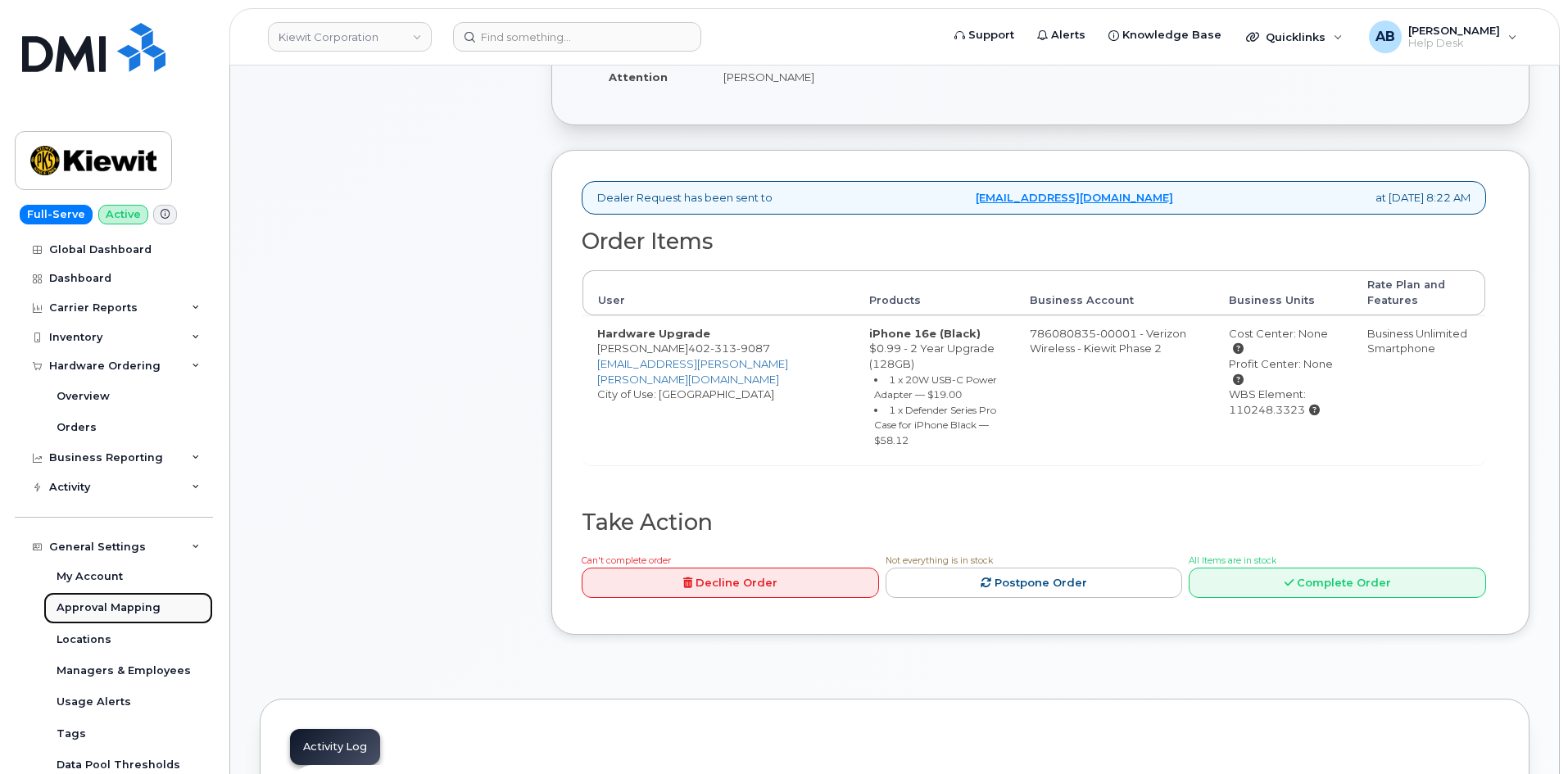
click at [113, 603] on div "Approval Mapping" at bounding box center [108, 608] width 104 height 15
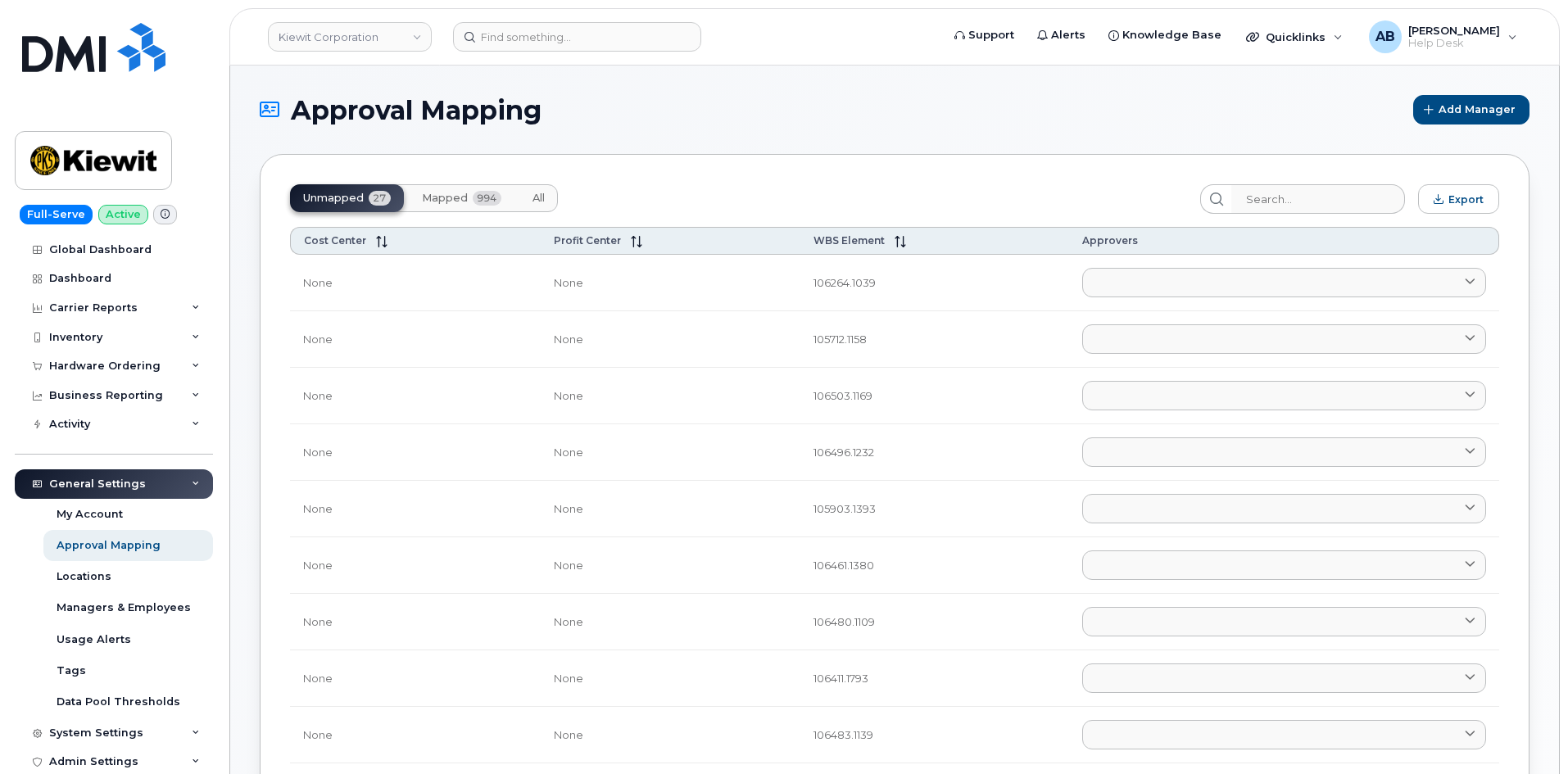
click at [536, 190] on button "All" at bounding box center [538, 198] width 39 height 28
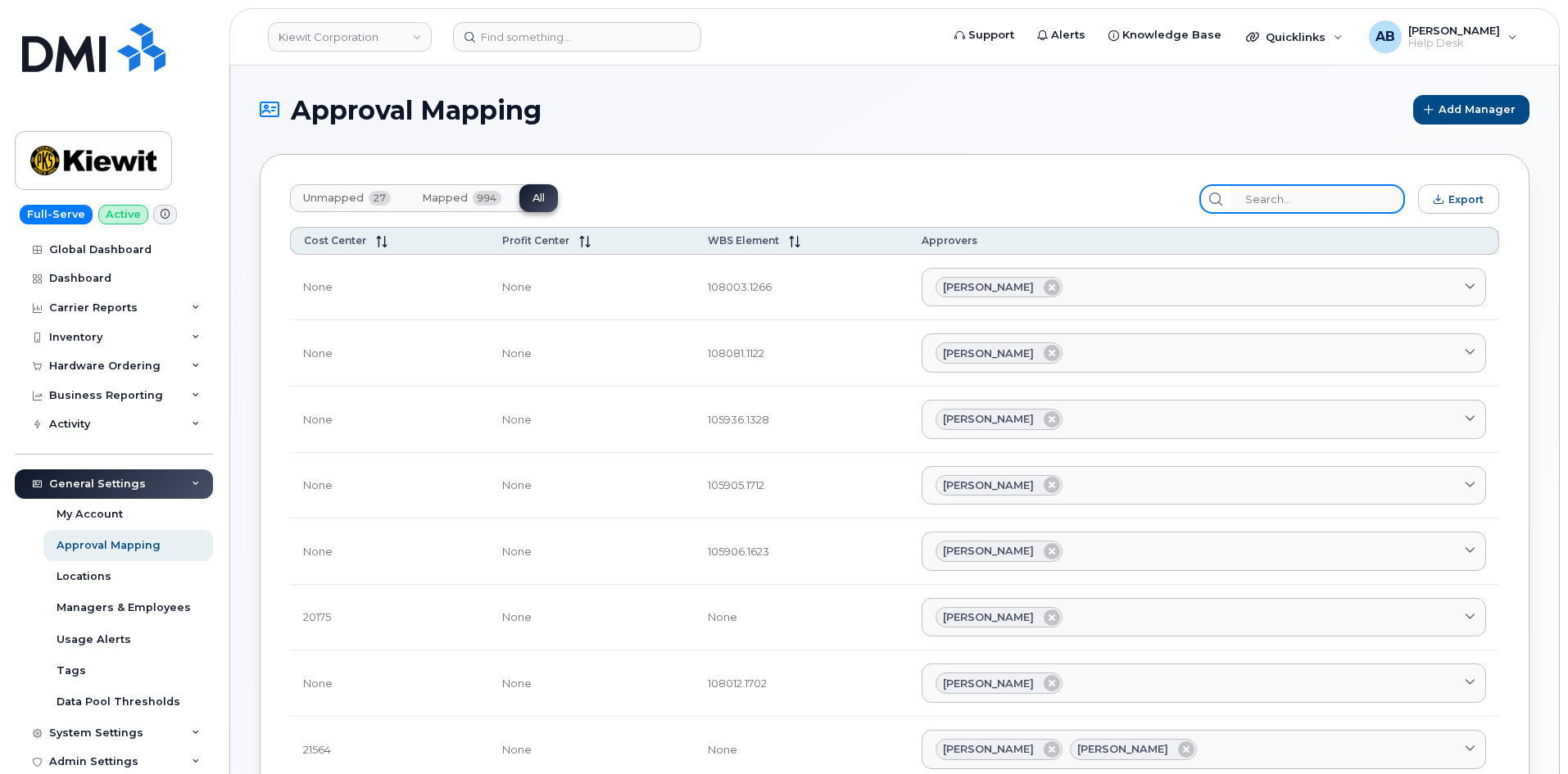
click at [1265, 197] on input "search" at bounding box center [1318, 199] width 174 height 29
paste input "110248.3323"
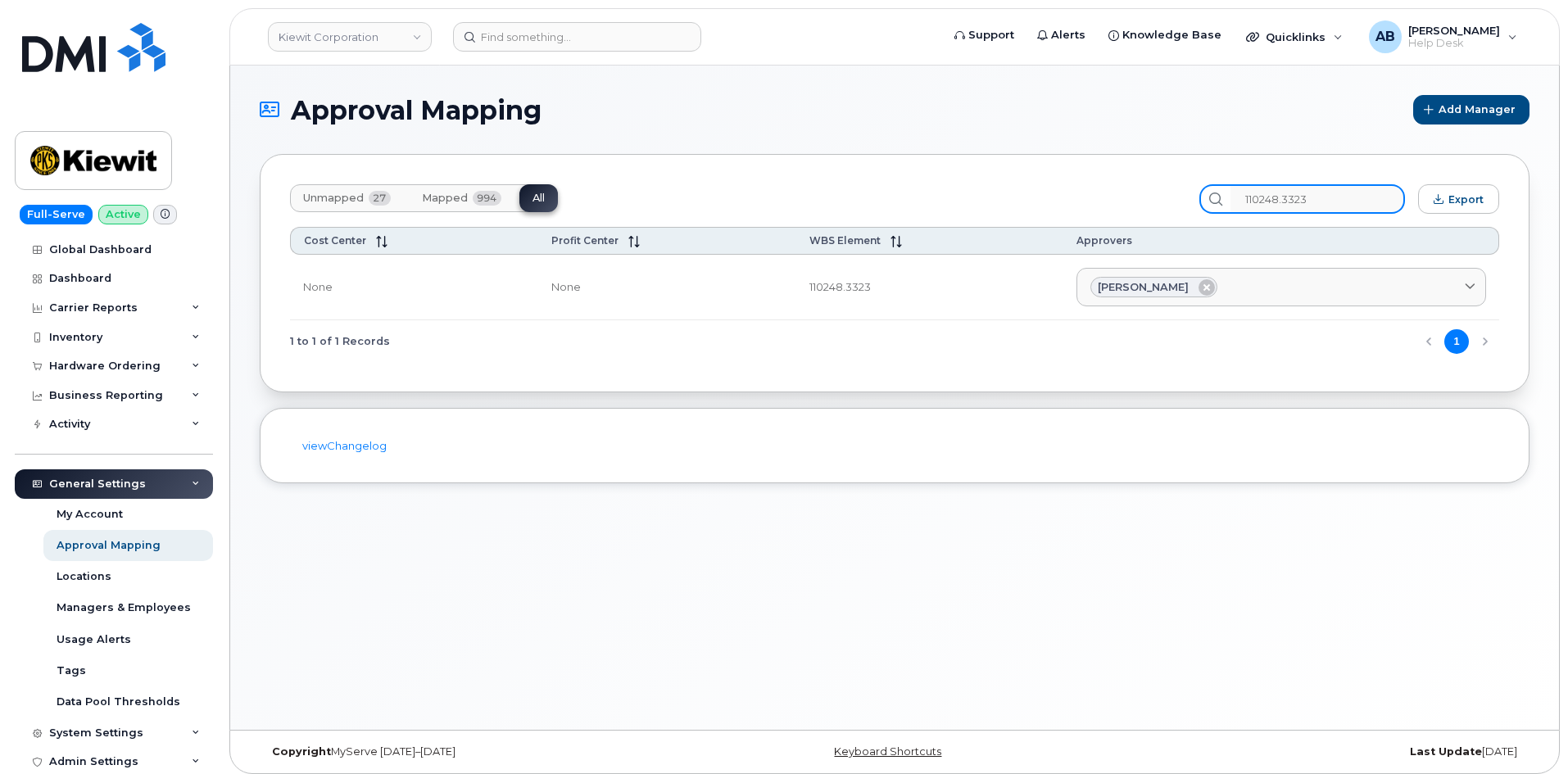
type input "110248.3323"
click at [96, 145] on img at bounding box center [94, 160] width 127 height 48
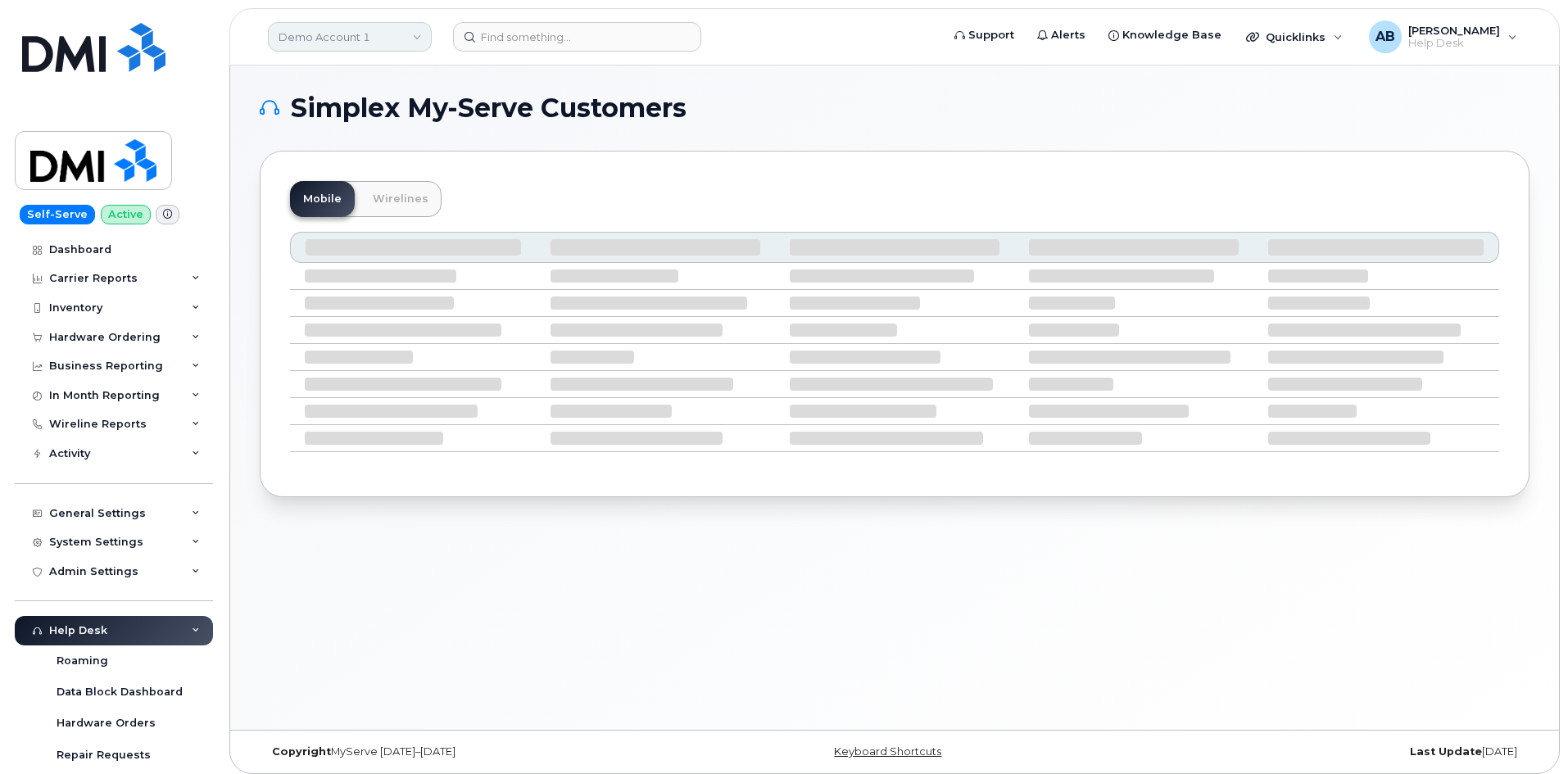
click at [403, 50] on link "Demo Account 1" at bounding box center [349, 37] width 164 height 29
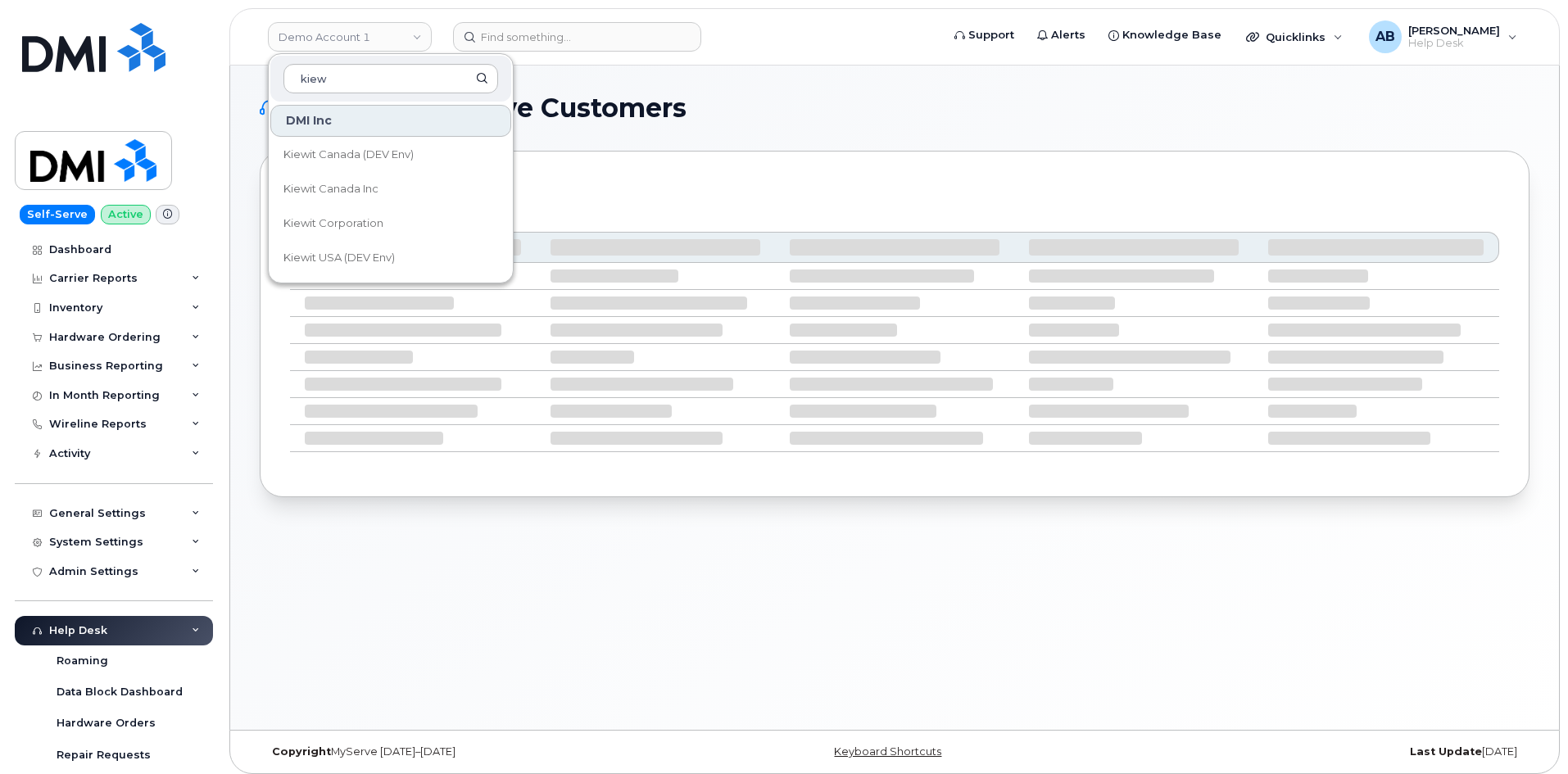
type input "kiew"
click at [365, 235] on link "Kiewit Corporation" at bounding box center [391, 224] width 241 height 33
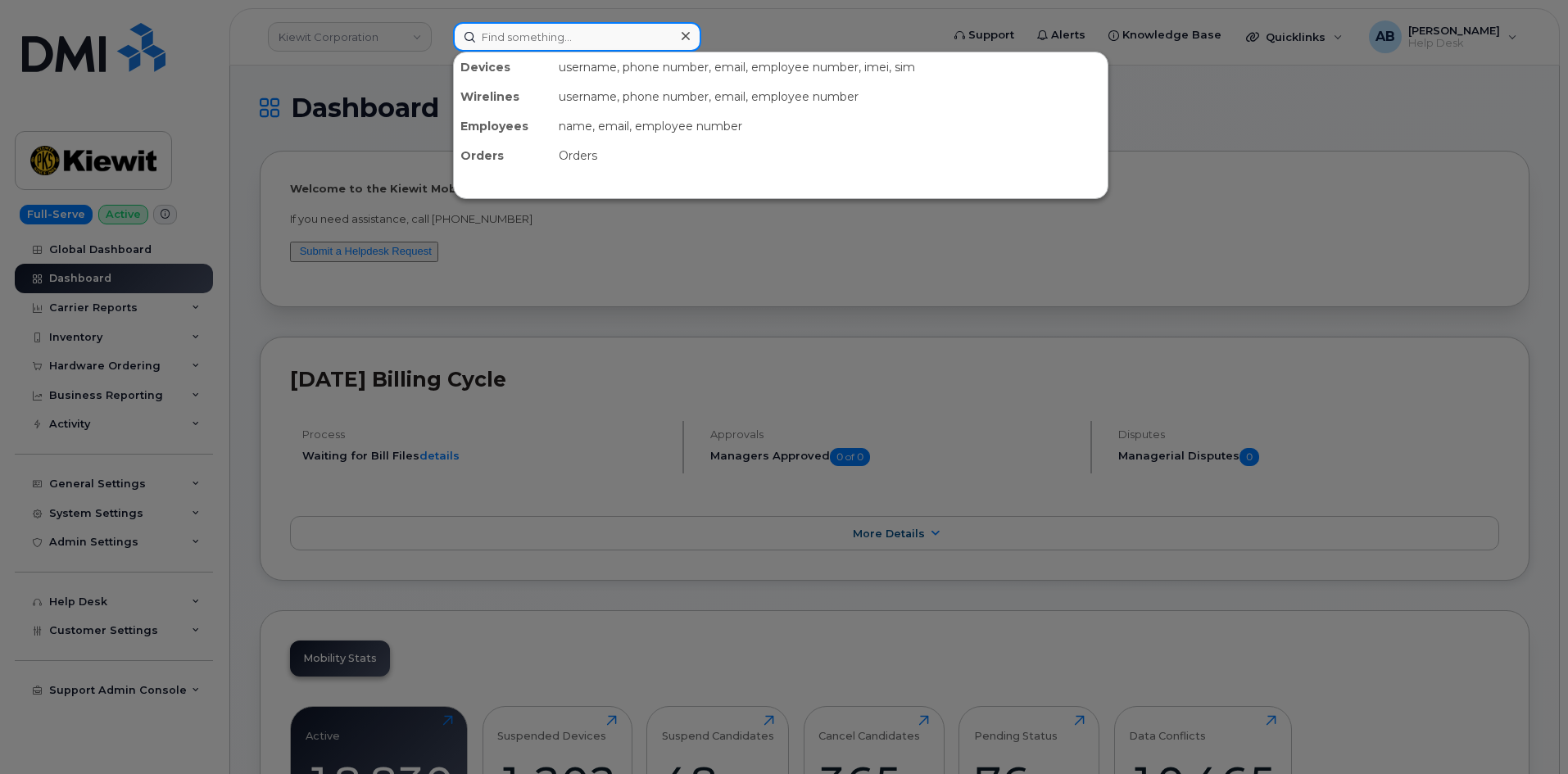
click at [554, 45] on input at bounding box center [577, 37] width 248 height 29
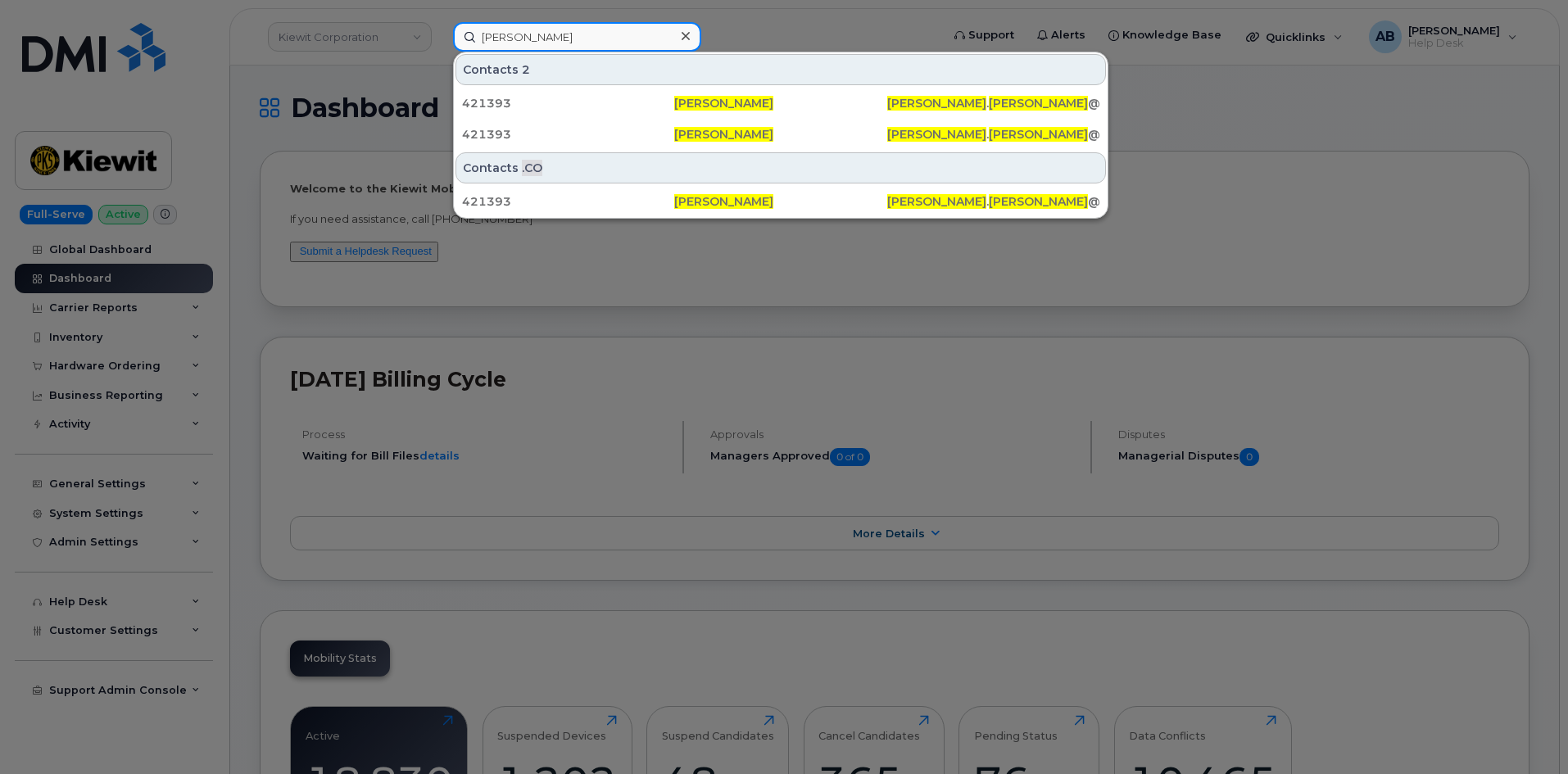
type input "[PERSON_NAME]"
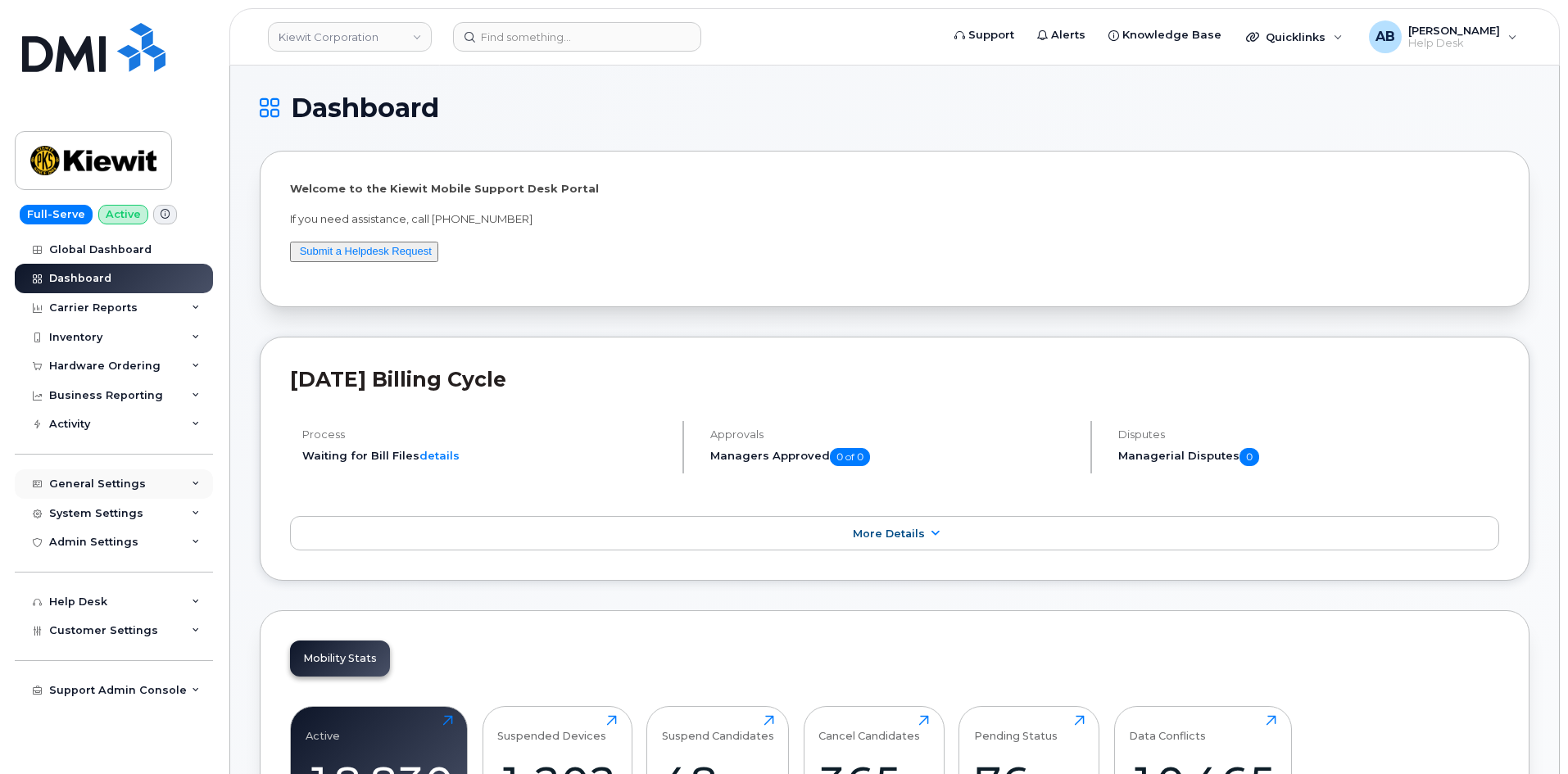
click at [129, 481] on div "General Settings" at bounding box center [97, 484] width 96 height 13
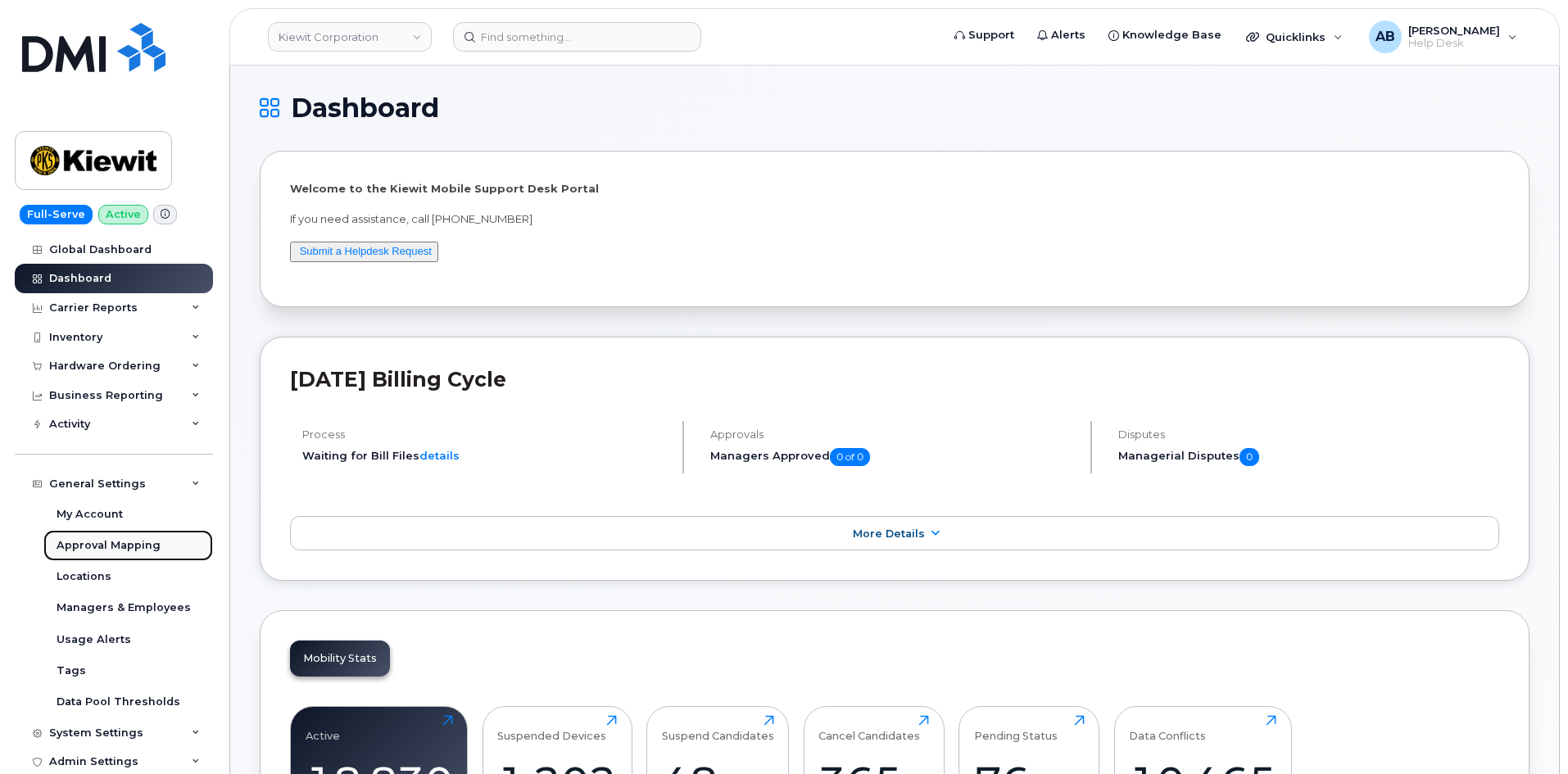
click at [118, 538] on div "Approval Mapping" at bounding box center [108, 546] width 104 height 15
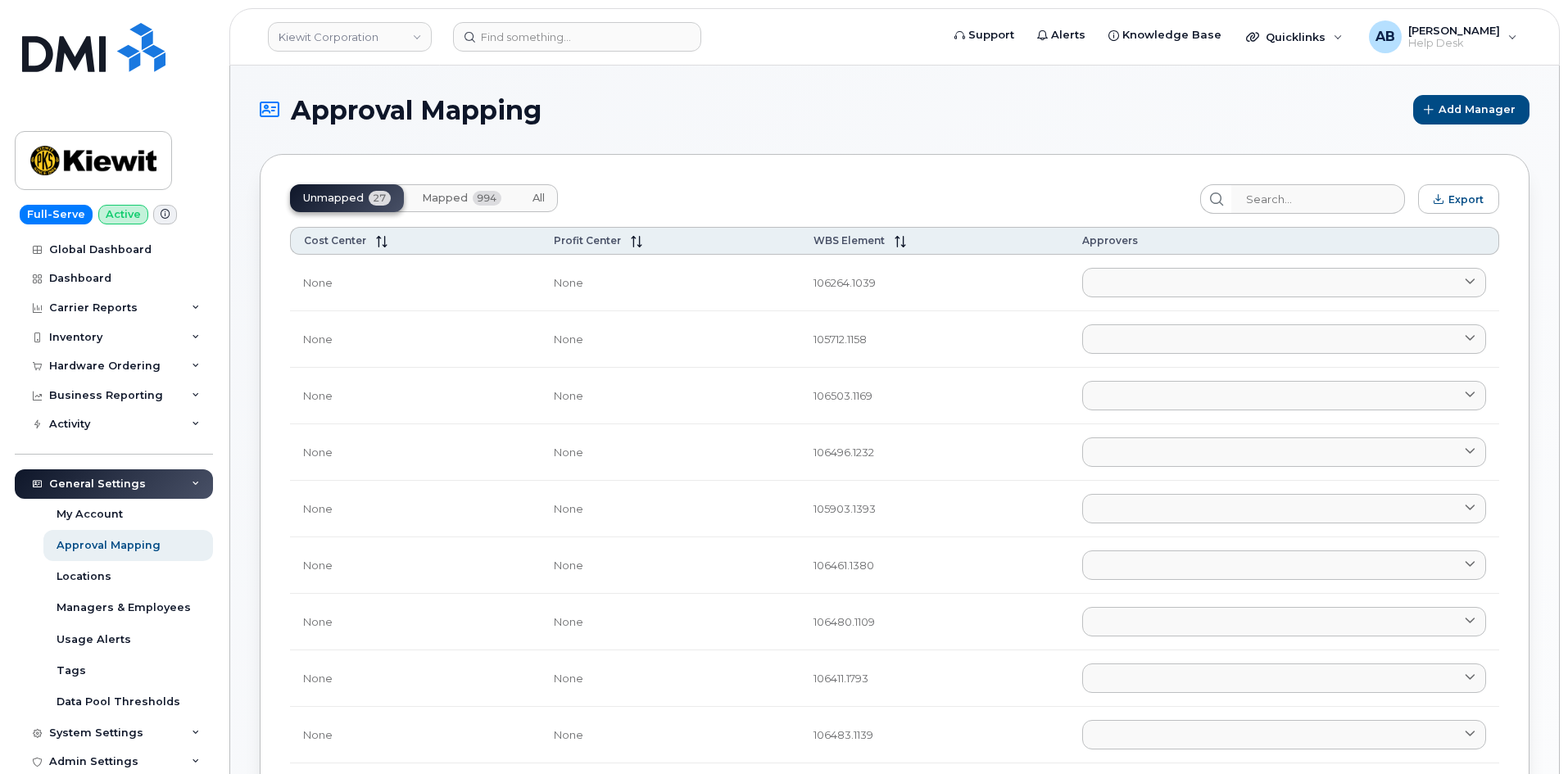
click at [539, 197] on span "All" at bounding box center [538, 198] width 12 height 13
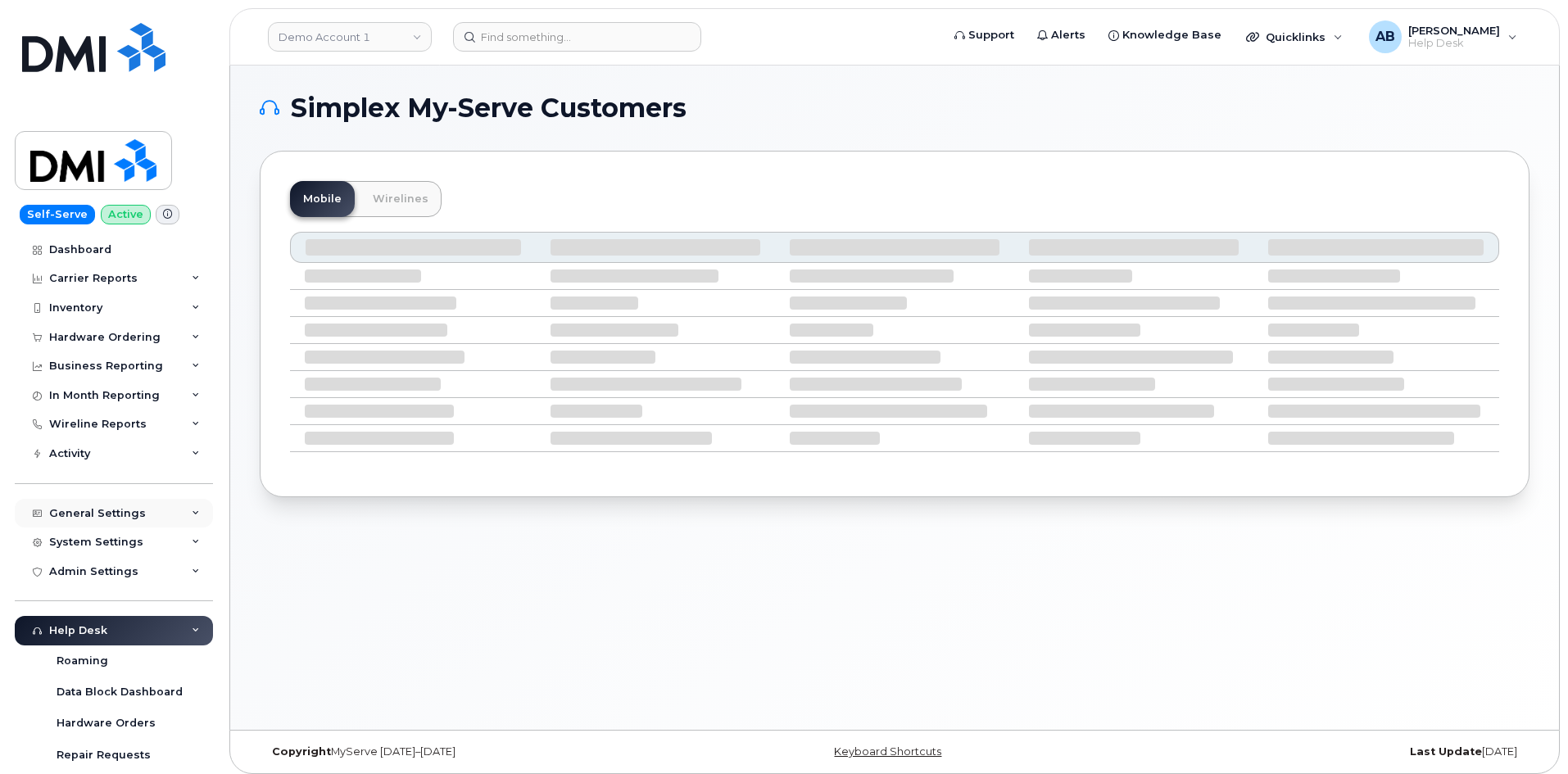
click at [103, 510] on div "General Settings" at bounding box center [97, 514] width 96 height 13
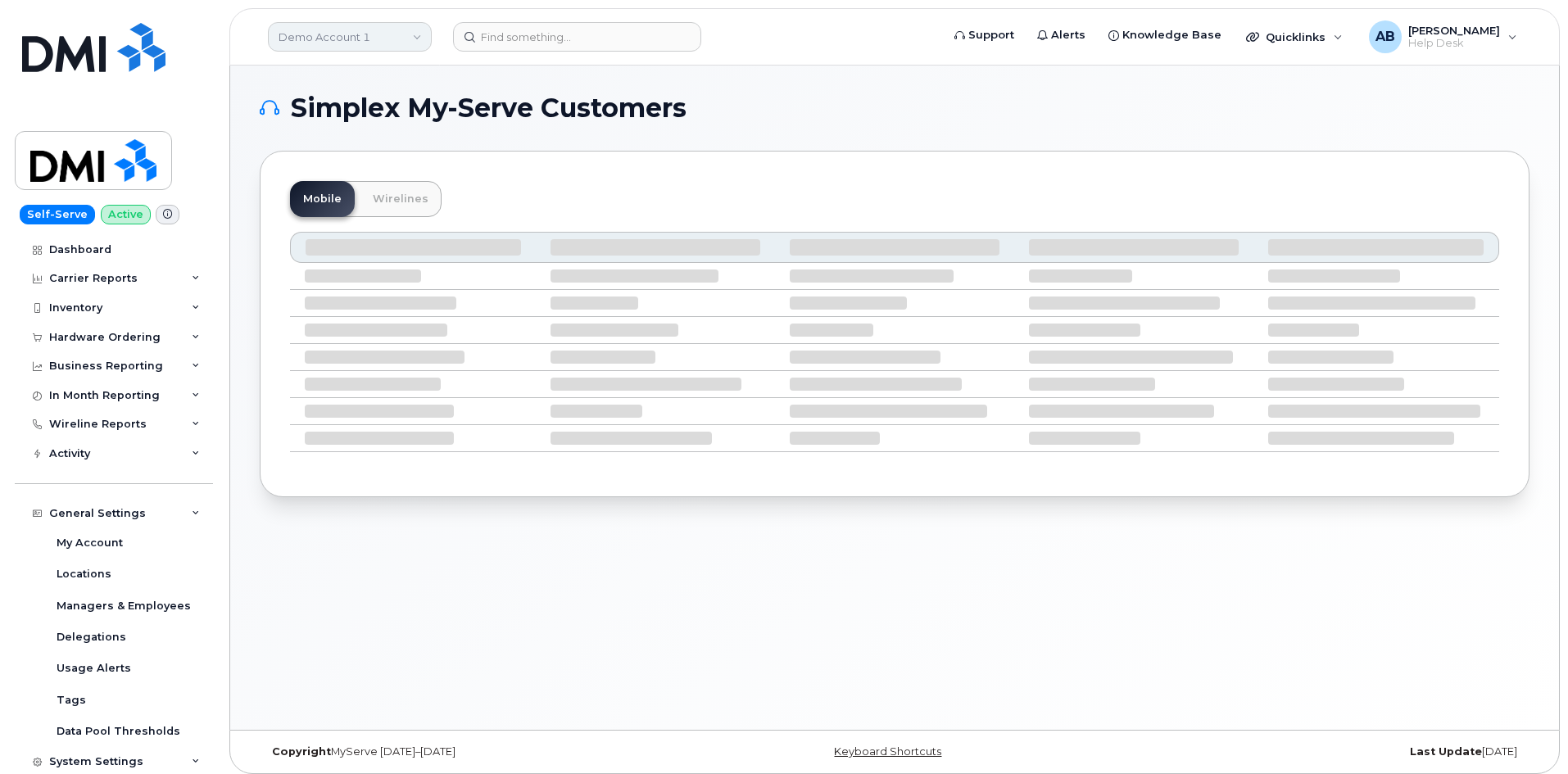
click at [358, 34] on link "Demo Account 1" at bounding box center [349, 37] width 164 height 29
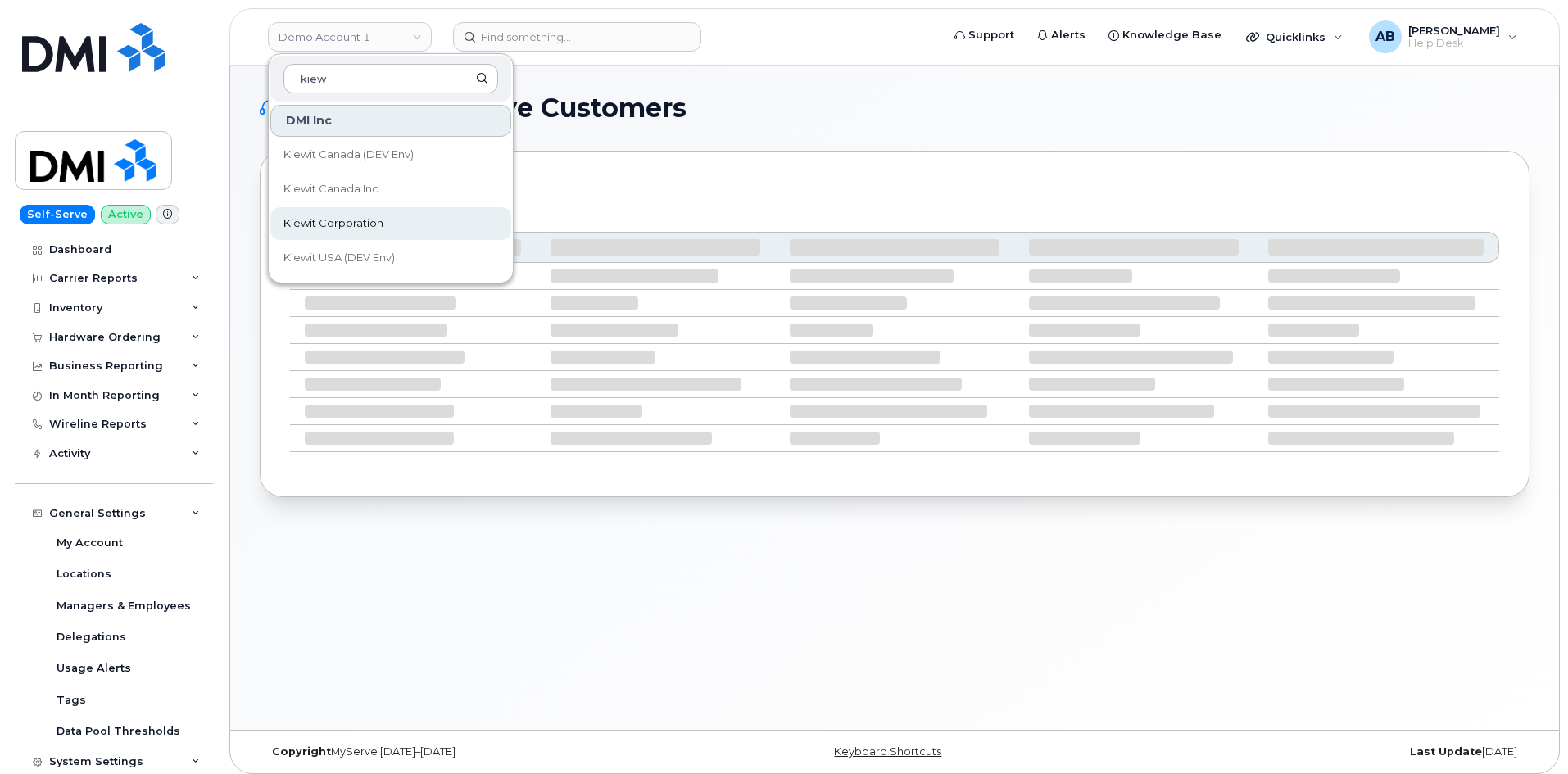
type input "kiew"
click at [341, 219] on span "Kiewit Corporation" at bounding box center [333, 224] width 100 height 17
